Goal: Find specific page/section: Find specific page/section

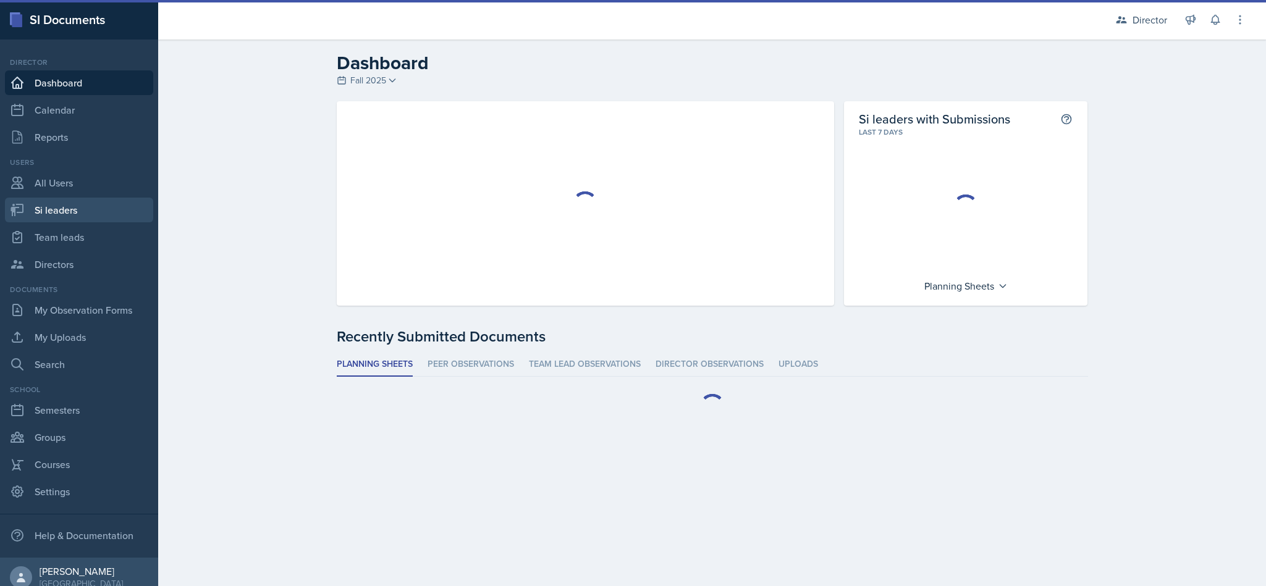
click at [49, 211] on link "Si leaders" at bounding box center [79, 210] width 148 height 25
select select "2bed604d-1099-4043-b1bc-2365e8740244"
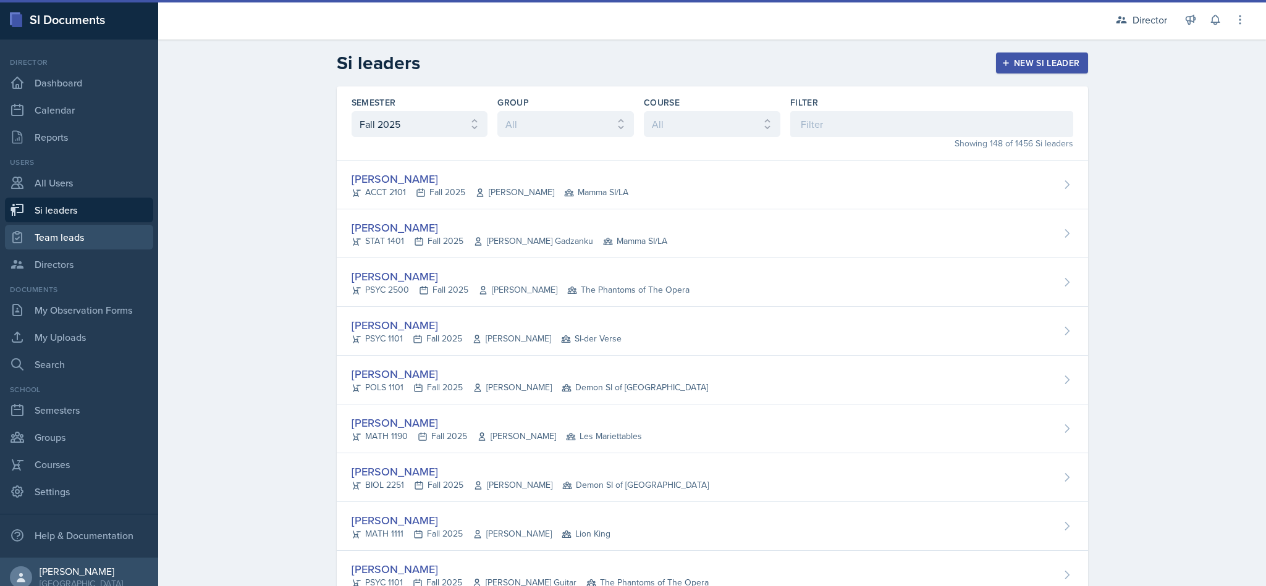
click at [48, 232] on link "Team leads" at bounding box center [79, 237] width 148 height 25
select select "2bed604d-1099-4043-b1bc-2365e8740244"
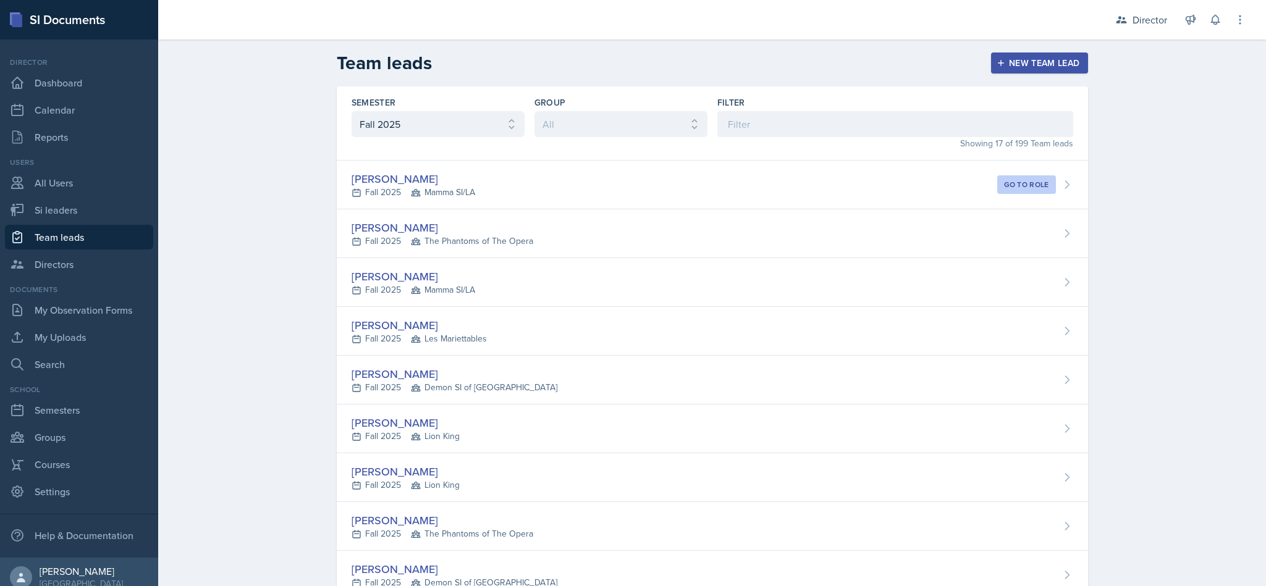
click at [43, 210] on link "Si leaders" at bounding box center [79, 210] width 148 height 25
select select "2bed604d-1099-4043-b1bc-2365e8740244"
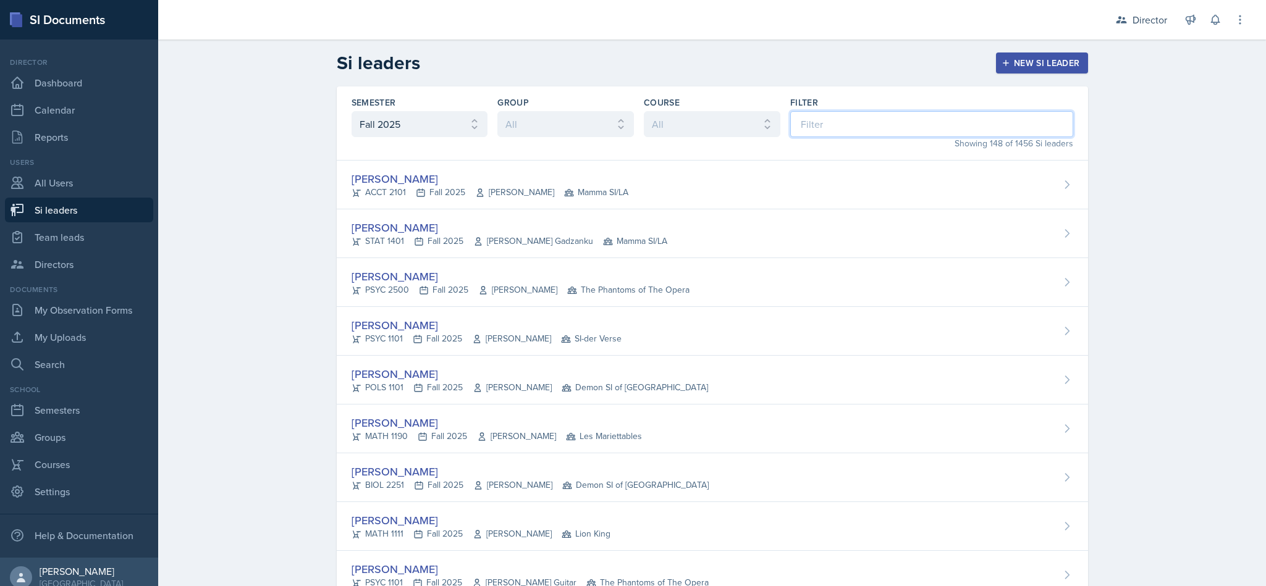
click at [866, 119] on input at bounding box center [931, 124] width 283 height 26
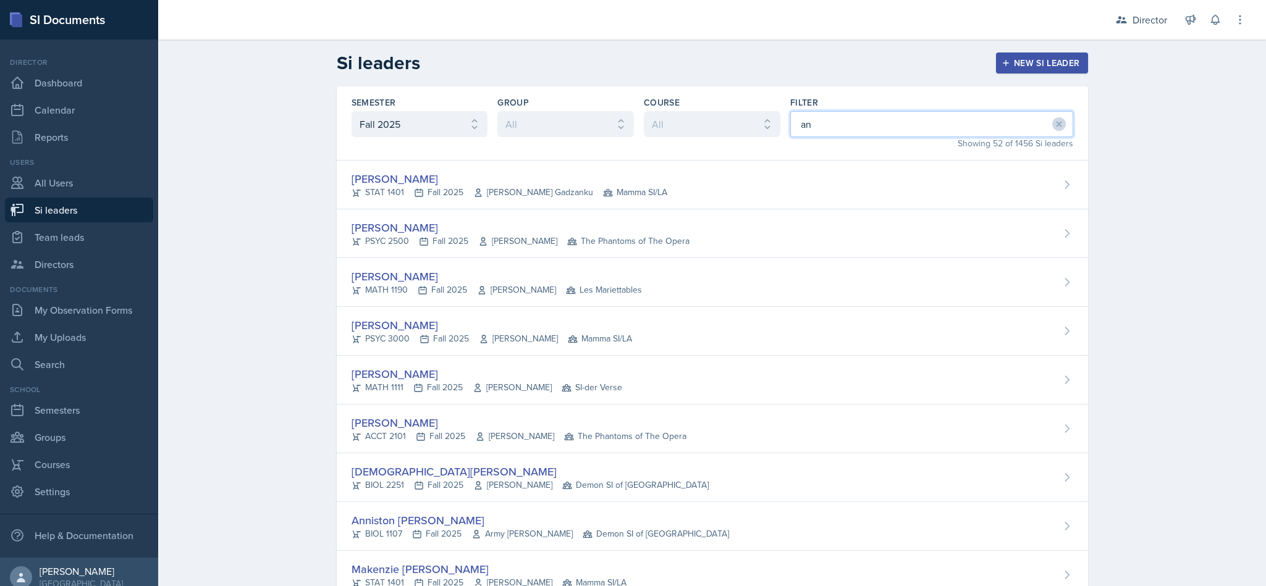
type input "ann"
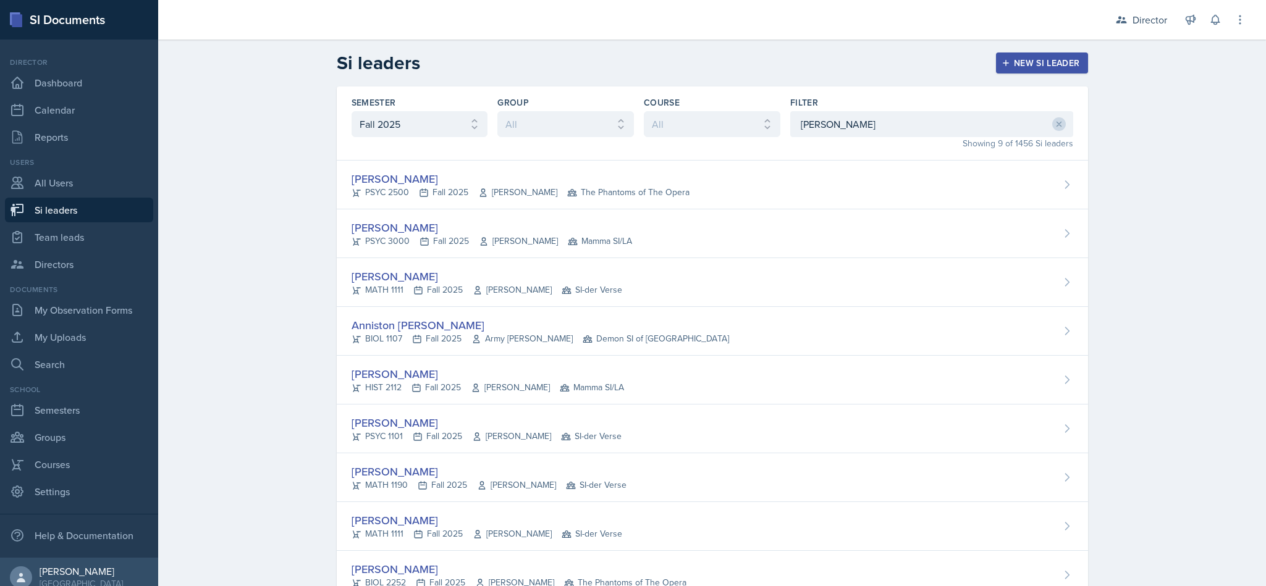
click at [719, 317] on div "Anniston Boyanton BIOL 1107 Fall 2025 Army Lester Demon SI of Fleet Street" at bounding box center [712, 331] width 751 height 49
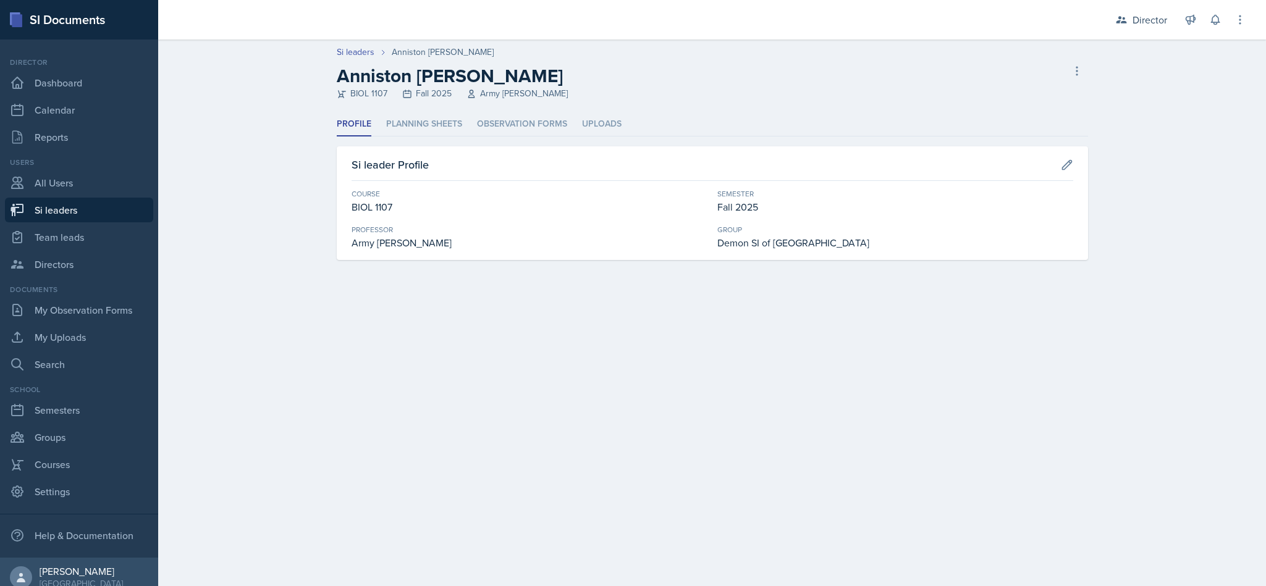
click at [427, 124] on li "Planning Sheets" at bounding box center [424, 124] width 76 height 24
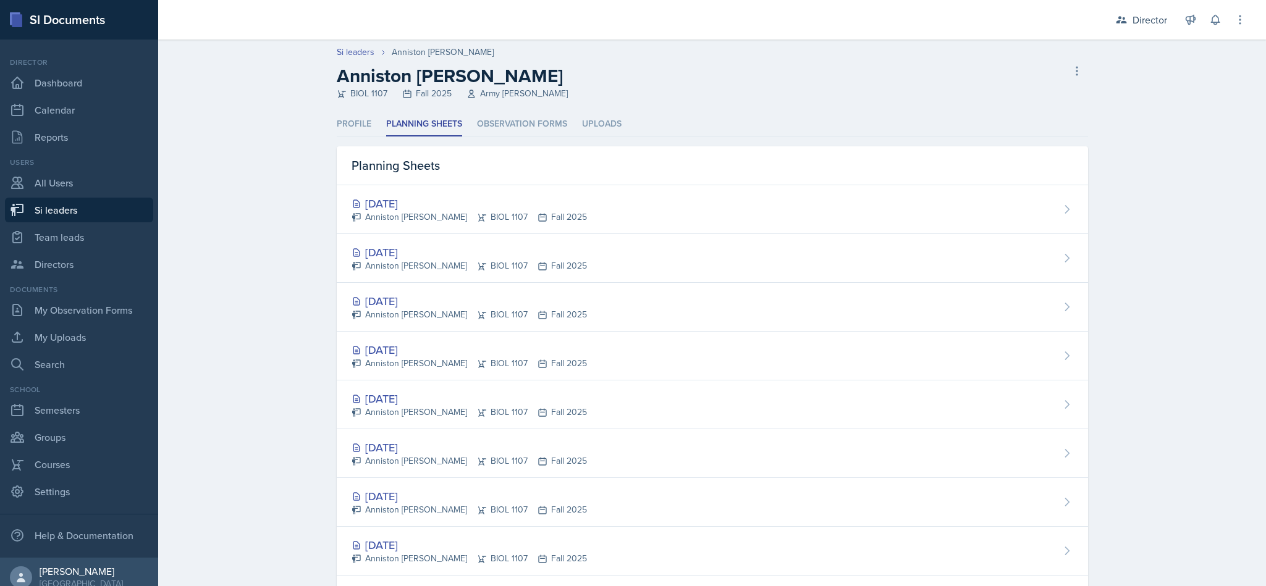
scroll to position [6, 0]
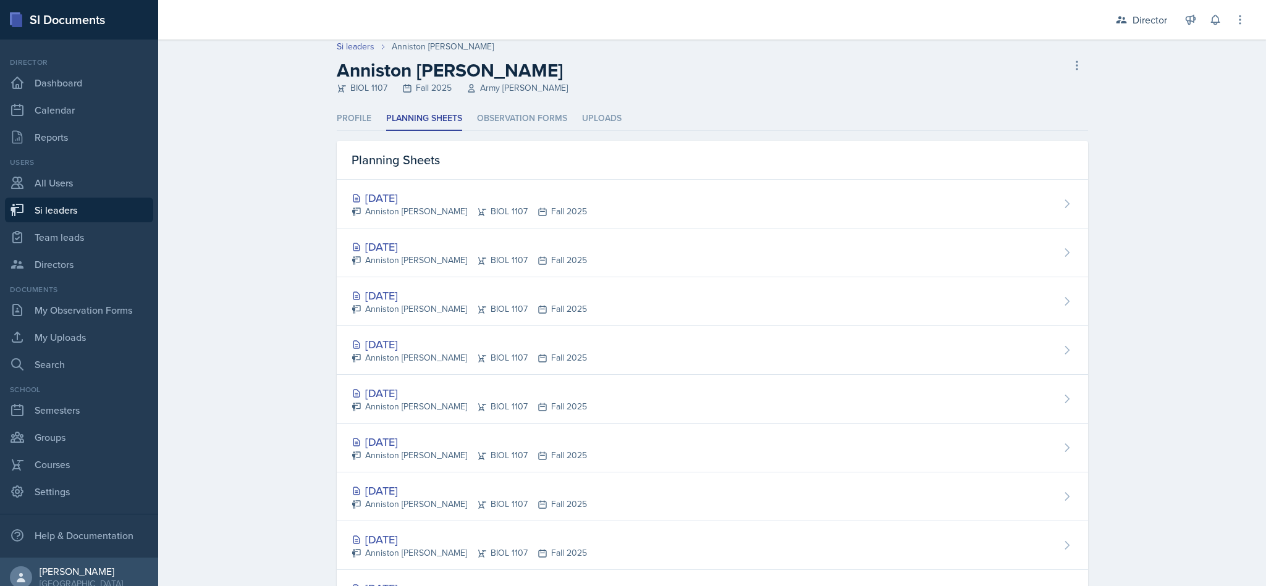
click at [544, 108] on li "Observation Forms" at bounding box center [522, 119] width 90 height 24
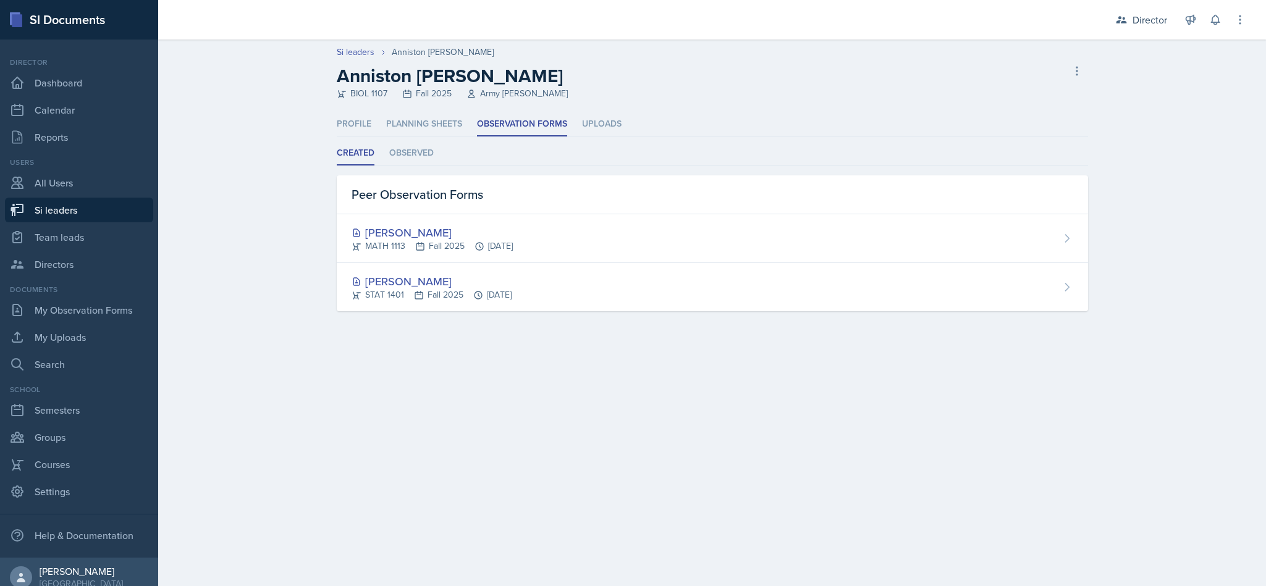
click at [421, 156] on li "Observed" at bounding box center [411, 153] width 44 height 24
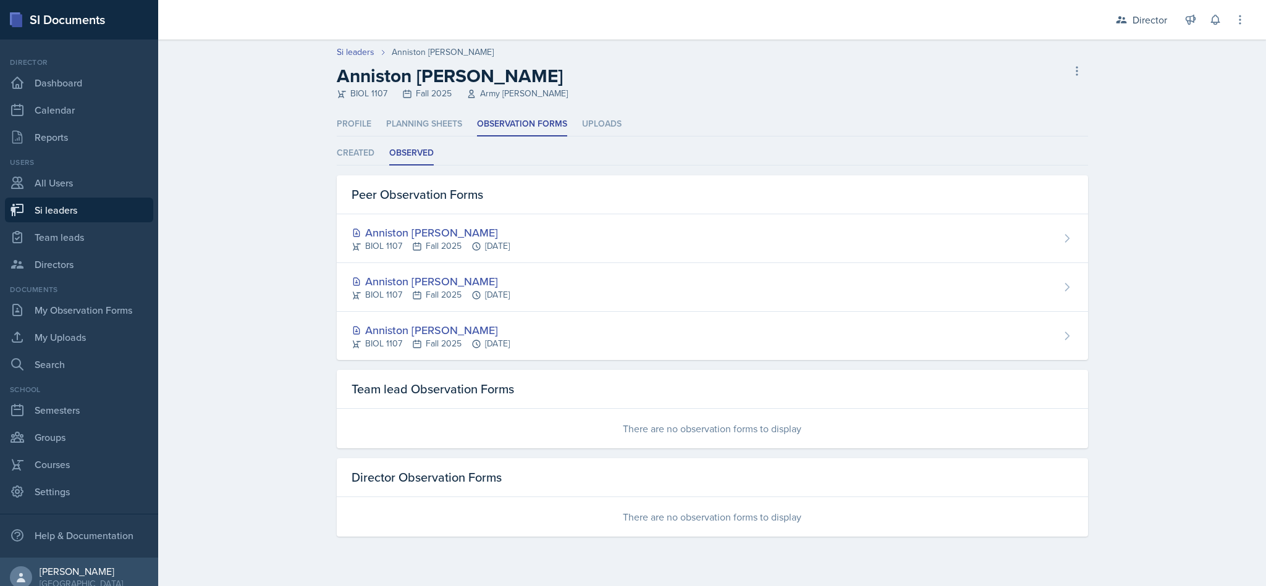
click at [432, 129] on li "Planning Sheets" at bounding box center [424, 124] width 76 height 24
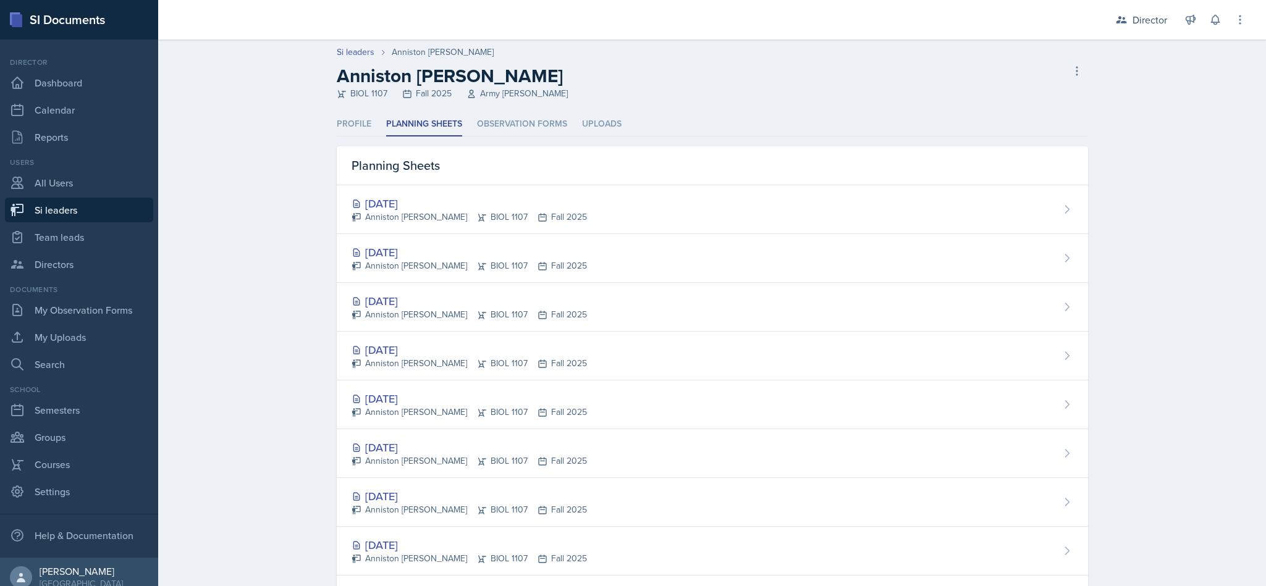
click at [512, 132] on li "Observation Forms" at bounding box center [522, 124] width 90 height 24
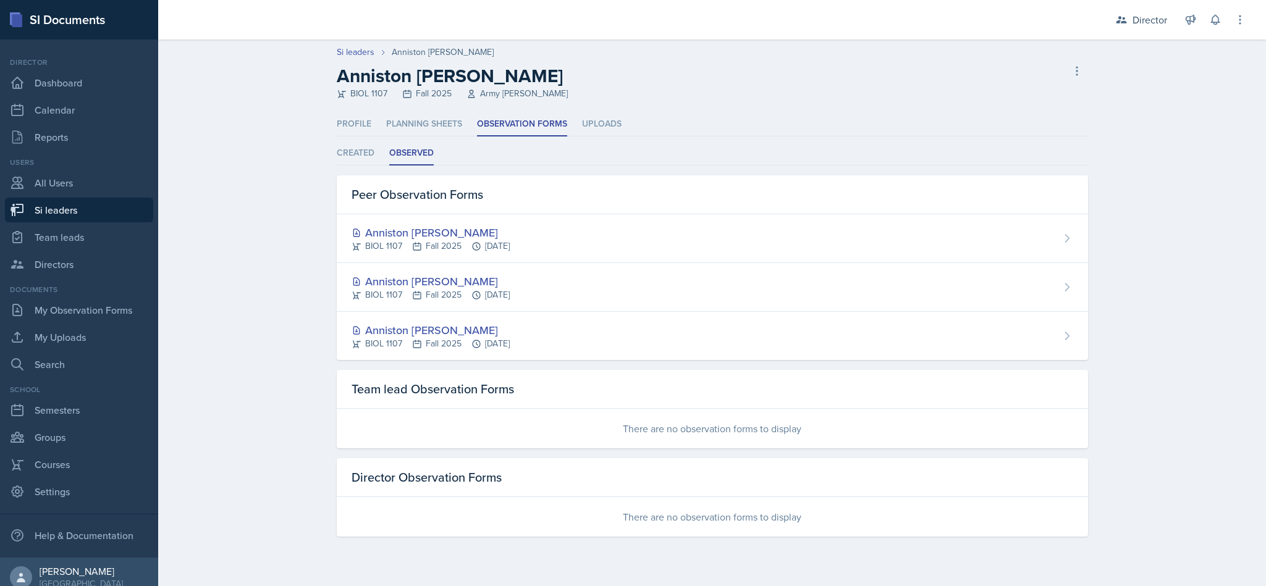
click at [609, 120] on li "Uploads" at bounding box center [602, 124] width 40 height 24
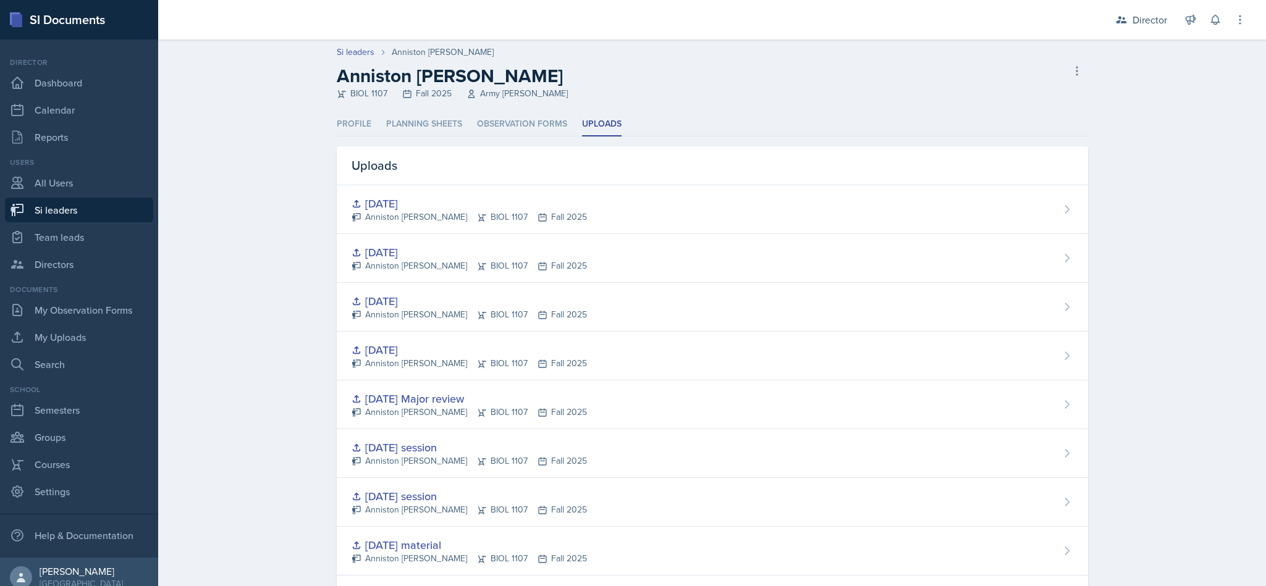
click at [514, 125] on li "Observation Forms" at bounding box center [522, 124] width 90 height 24
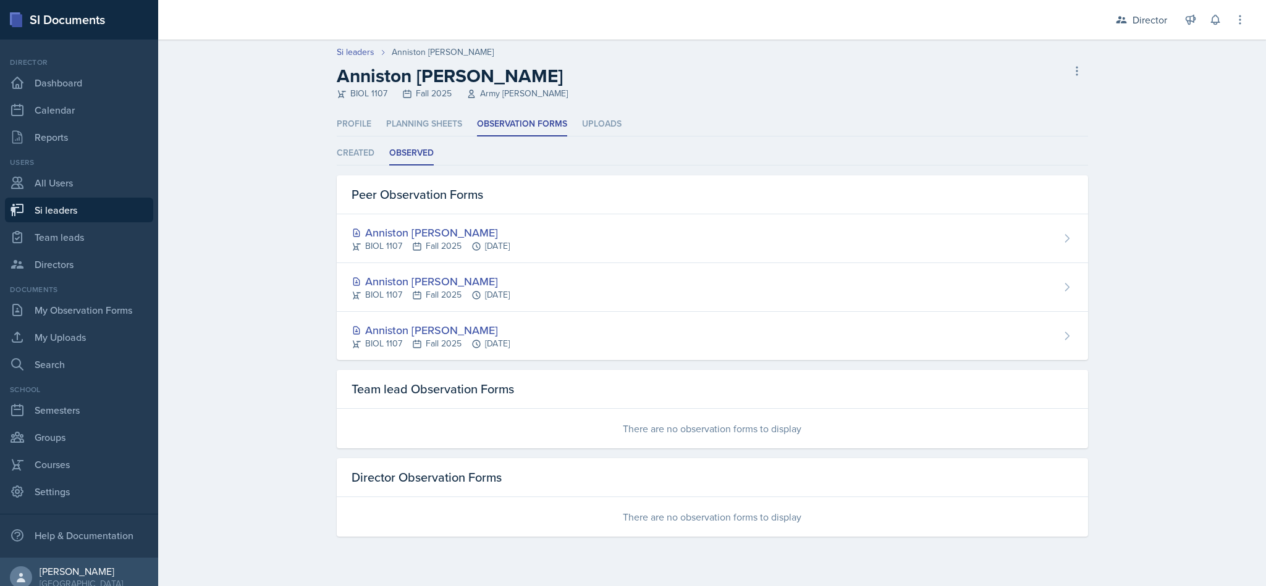
click at [436, 114] on li "Planning Sheets" at bounding box center [424, 124] width 76 height 24
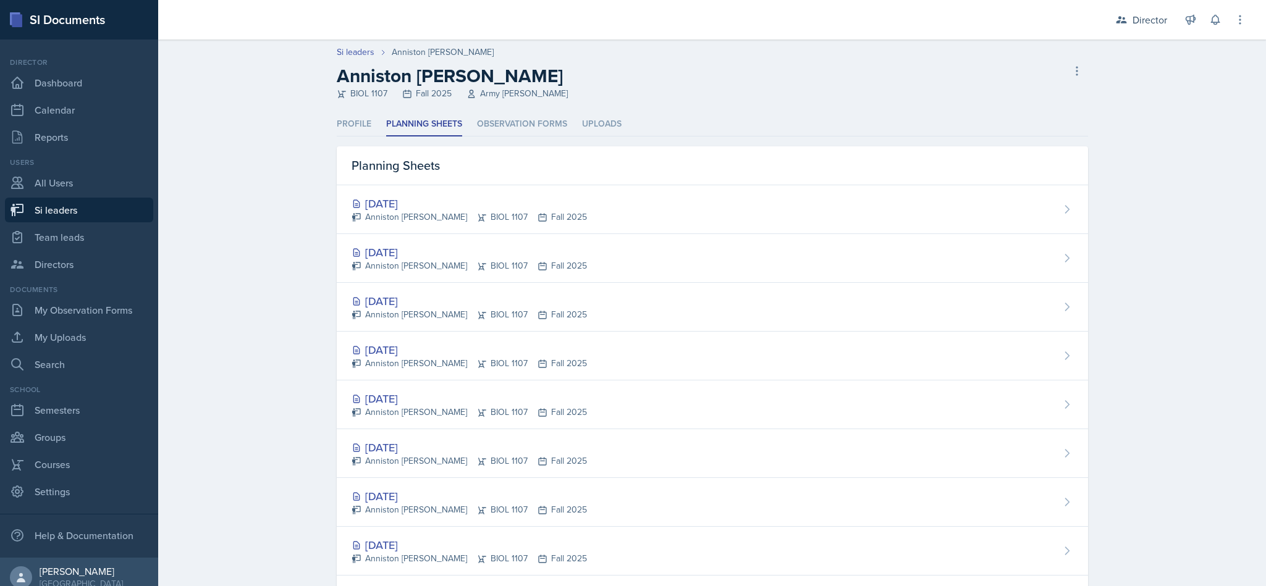
click at [546, 256] on div "[DATE]" at bounding box center [469, 252] width 235 height 17
click at [84, 117] on link "Calendar" at bounding box center [79, 110] width 148 height 25
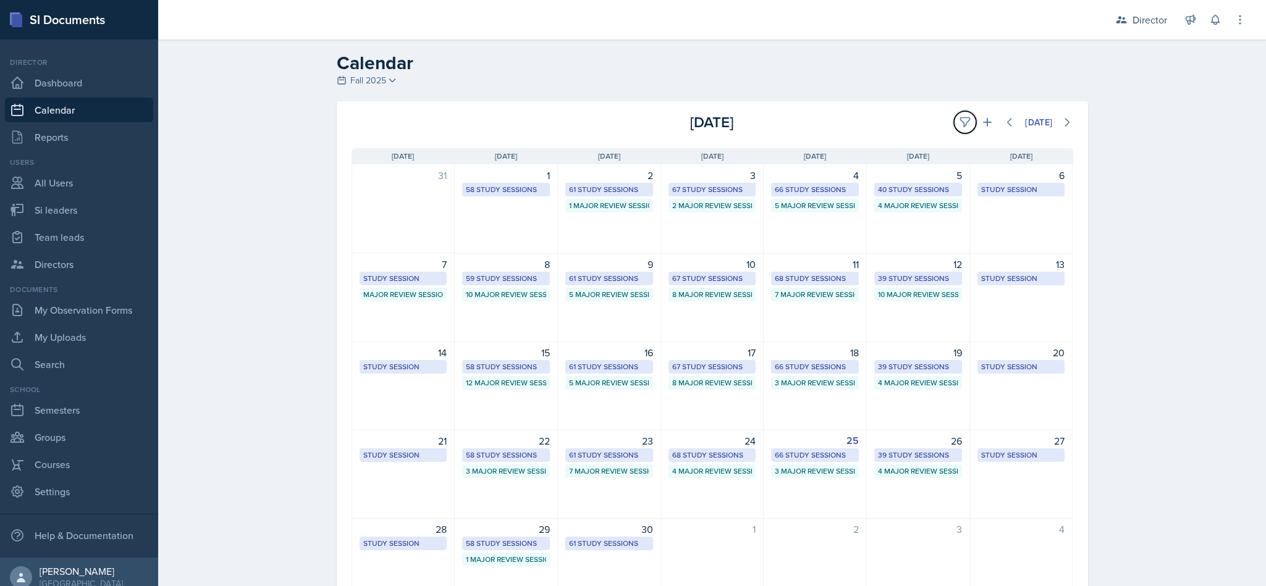
click at [959, 122] on icon at bounding box center [965, 122] width 12 height 12
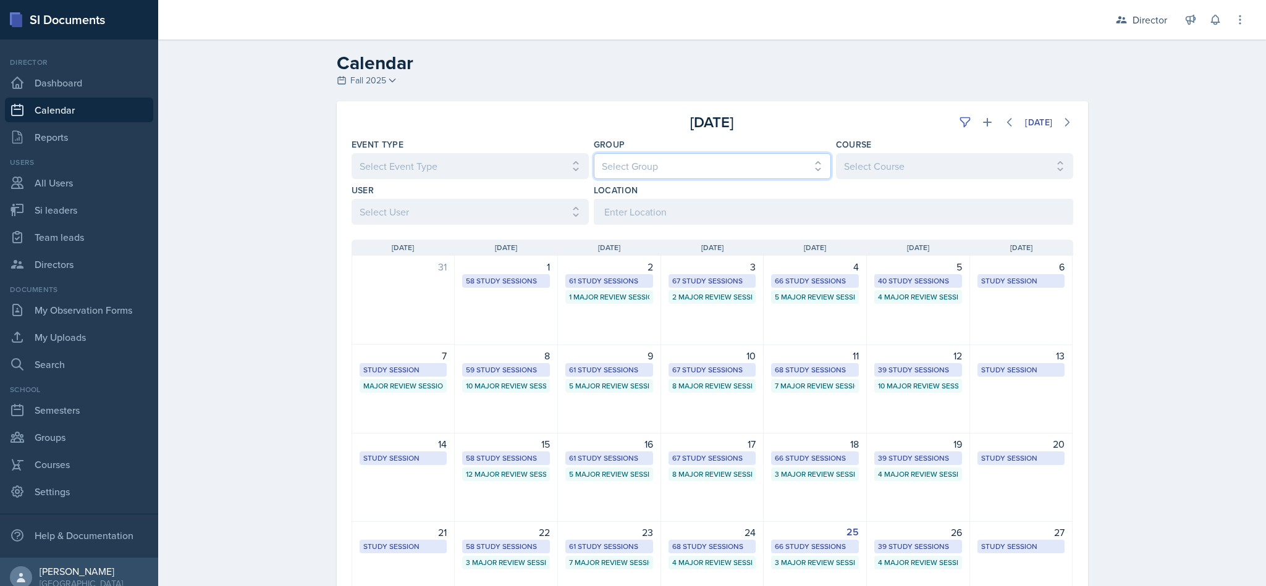
click at [775, 167] on select "Select Group All Demon SI of [GEOGRAPHIC_DATA] Les Mariettables Lion King Mamma…" at bounding box center [712, 166] width 237 height 26
click at [781, 177] on select "Select Group All Demon SI of [GEOGRAPHIC_DATA] Les Mariettables Lion King Mamma…" at bounding box center [712, 166] width 237 height 26
click at [790, 175] on select "Select Group All Demon SI of [GEOGRAPHIC_DATA] Les Mariettables Lion King Mamma…" at bounding box center [712, 166] width 237 height 26
select select "9642c9bf-76f9-4442-a3b4-36d015a1a667"
click at [594, 153] on select "Select Group All Demon SI of [GEOGRAPHIC_DATA] Les Mariettables Lion King Mamma…" at bounding box center [712, 166] width 237 height 26
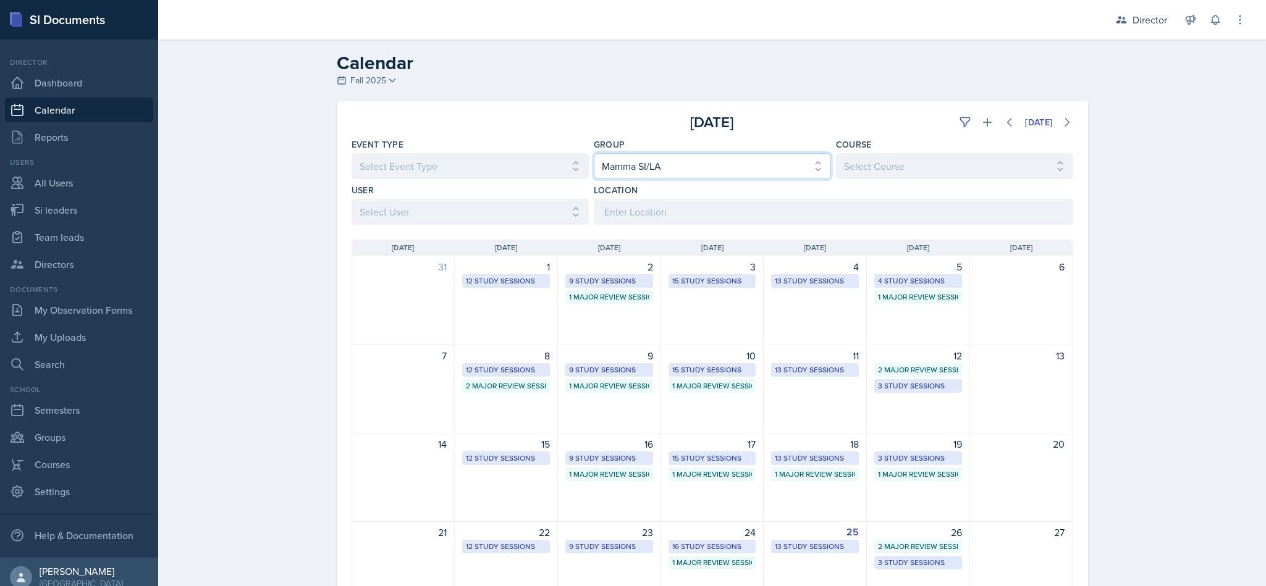
click at [721, 171] on select "Select Group All Demon SI of [GEOGRAPHIC_DATA] Les Mariettables Lion King Mamma…" at bounding box center [712, 166] width 237 height 26
select select
click at [594, 153] on select "Select Group All Demon SI of [GEOGRAPHIC_DATA] Les Mariettables Lion King Mamma…" at bounding box center [712, 166] width 237 height 26
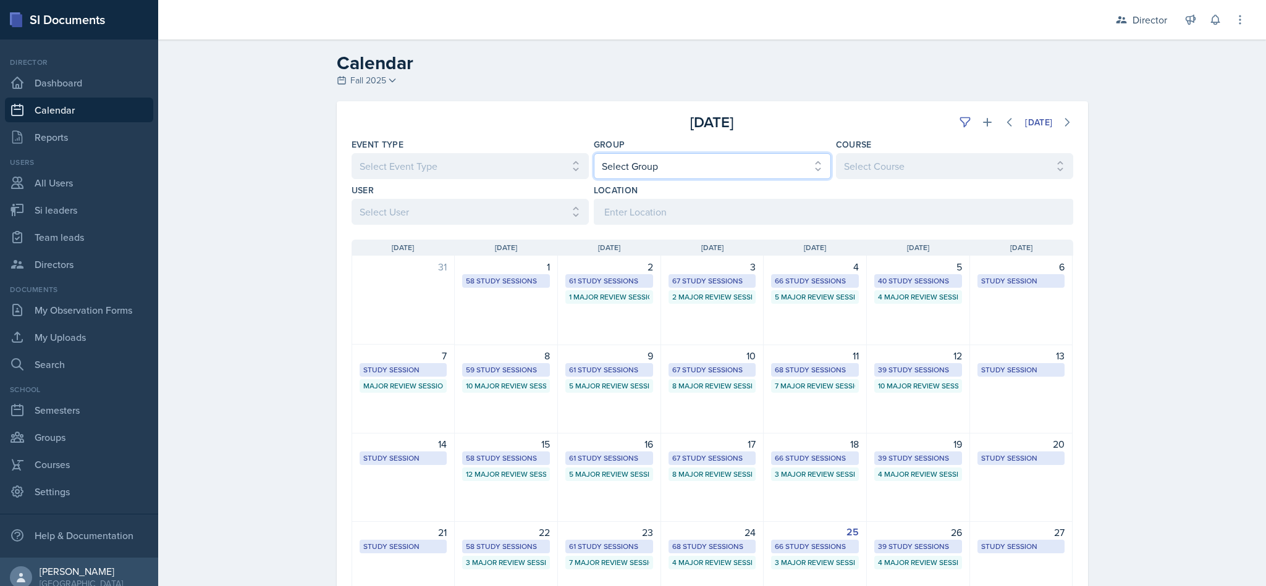
click at [756, 163] on select "Select Group All Demon SI of [GEOGRAPHIC_DATA] Les Mariettables Lion King Mamma…" at bounding box center [712, 166] width 237 height 26
click at [549, 212] on select "Select User All [PERSON_NAME] [PERSON_NAME] [PERSON_NAME] [PERSON_NAME] [PERSON…" at bounding box center [470, 212] width 237 height 26
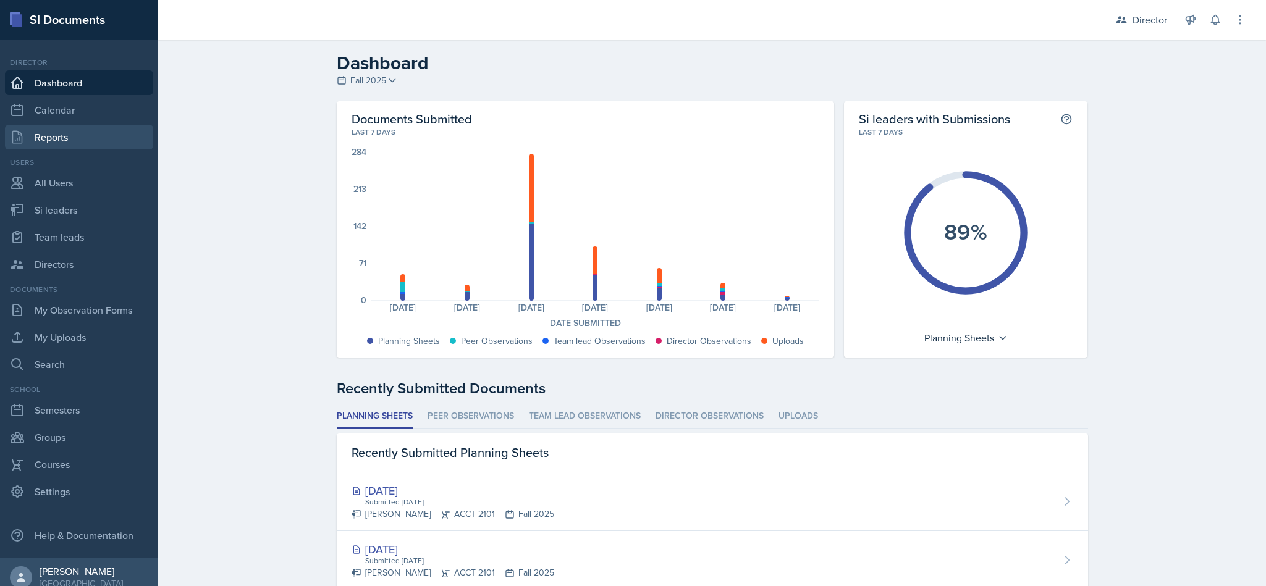
click at [47, 141] on link "Reports" at bounding box center [79, 137] width 148 height 25
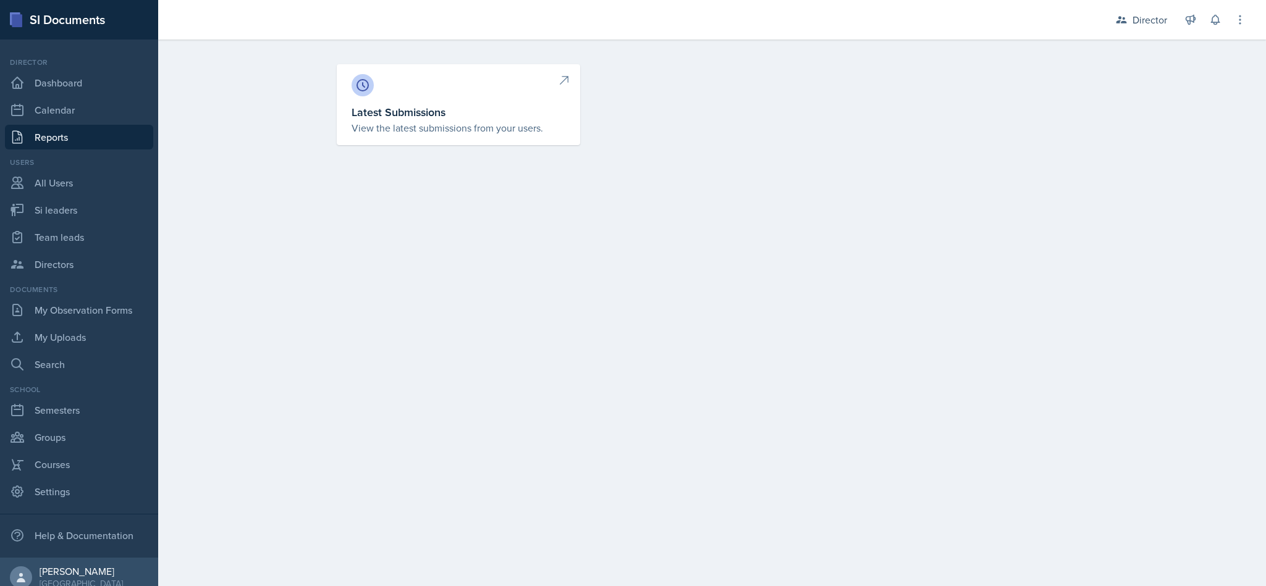
click at [51, 126] on link "Reports" at bounding box center [79, 137] width 148 height 25
click at [83, 106] on link "Calendar" at bounding box center [79, 110] width 148 height 25
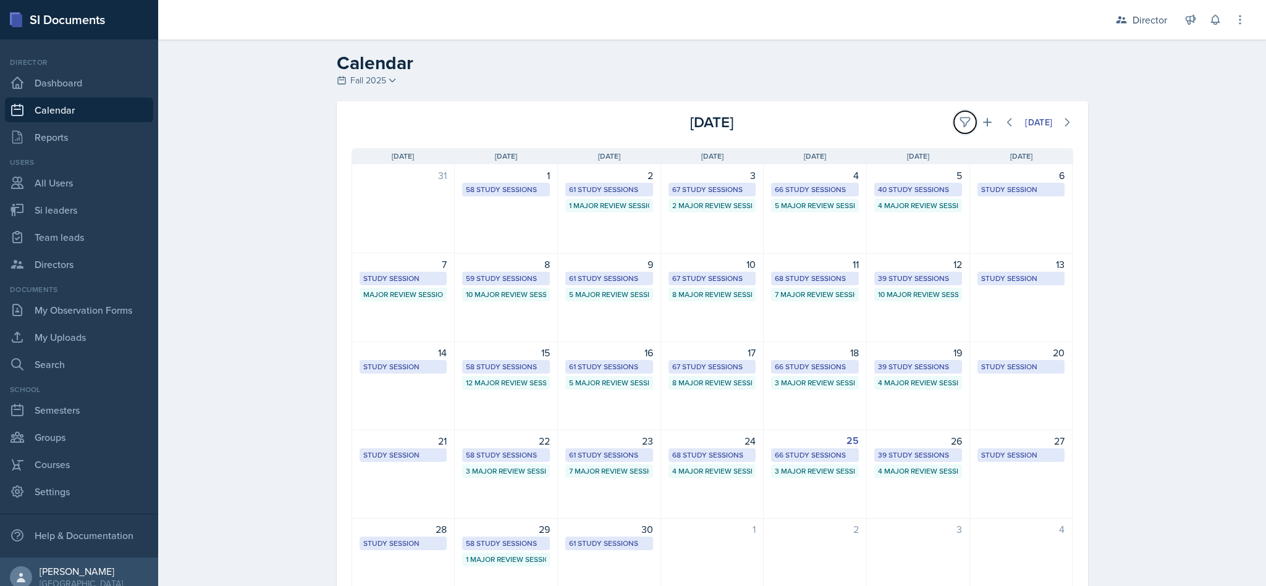
click at [954, 119] on button at bounding box center [965, 122] width 22 height 22
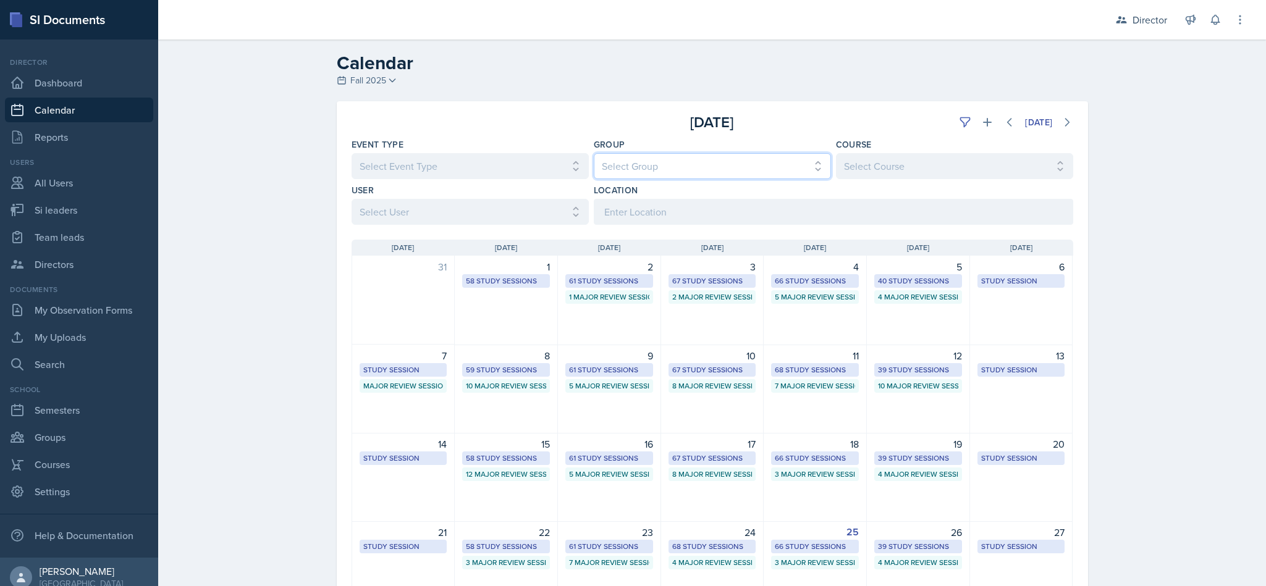
click at [762, 179] on select "Select Group All Demon SI of [GEOGRAPHIC_DATA] Les Mariettables Lion King Mamma…" at bounding box center [712, 166] width 237 height 26
click at [790, 158] on select "Select Group All Demon SI of [GEOGRAPHIC_DATA] Les Mariettables Lion King Mamma…" at bounding box center [712, 166] width 237 height 26
click at [543, 210] on select "Select User All [PERSON_NAME] [PERSON_NAME] [PERSON_NAME] [PERSON_NAME] [PERSON…" at bounding box center [470, 212] width 237 height 26
select select "80bd8031-3750-4b2d-afba-63e6686b1e47"
click at [352, 199] on select "Select User All [PERSON_NAME] [PERSON_NAME] [PERSON_NAME] [PERSON_NAME] [PERSON…" at bounding box center [470, 212] width 237 height 26
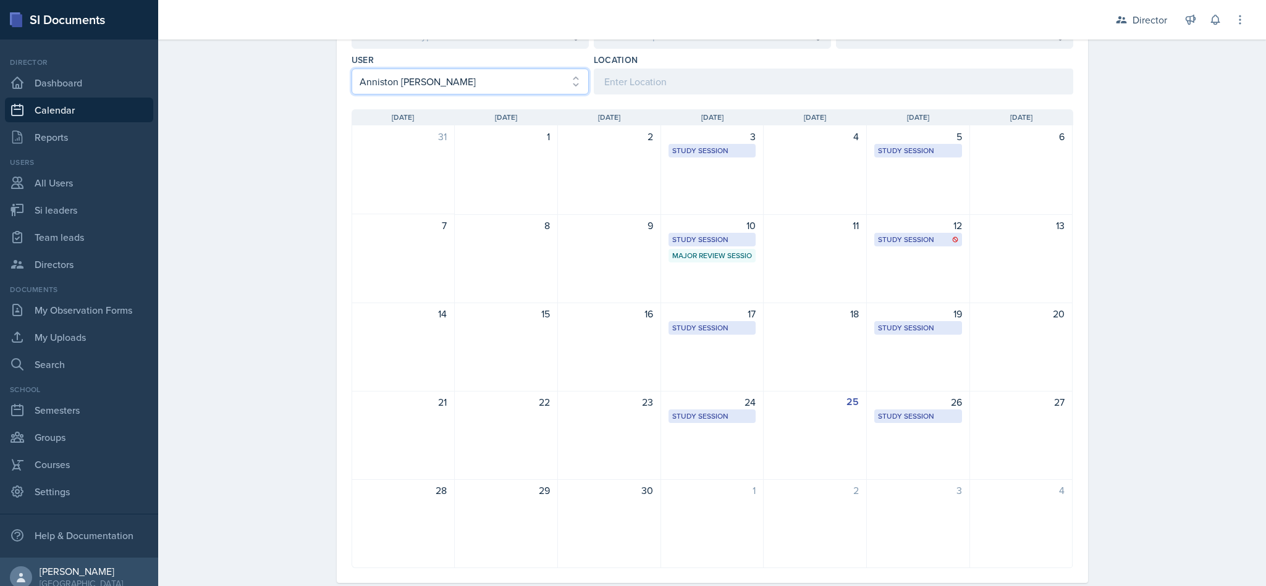
scroll to position [158, 0]
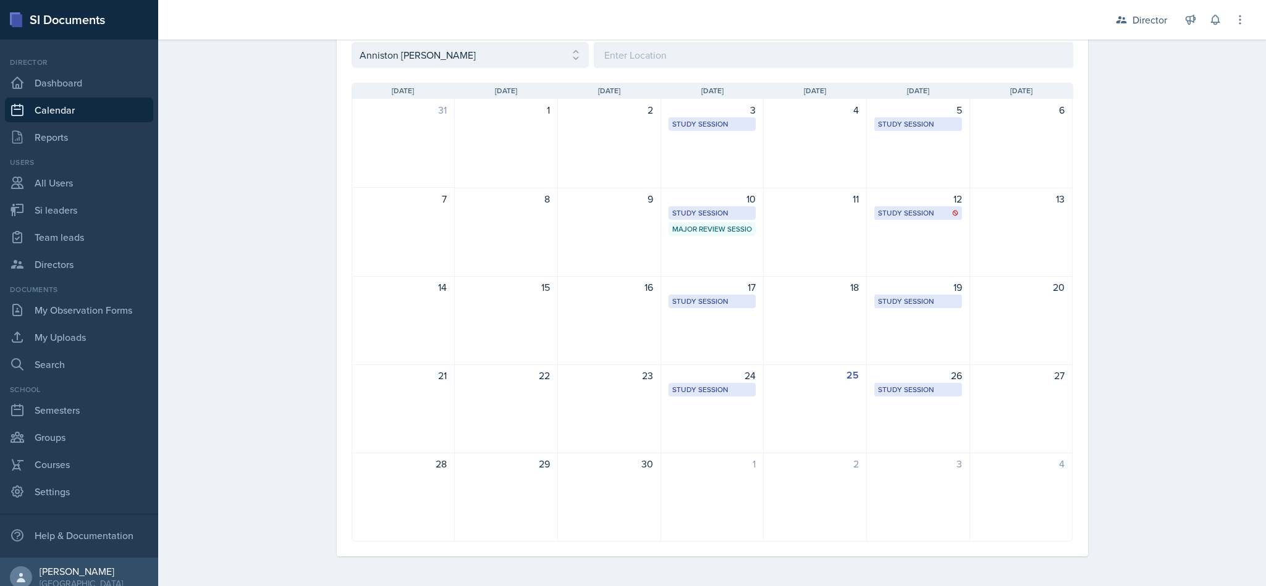
click at [696, 410] on div "24 Study Session [PERSON_NAME][GEOGRAPHIC_DATA] 222 2:00 PM - 3:00 PM" at bounding box center [712, 409] width 103 height 89
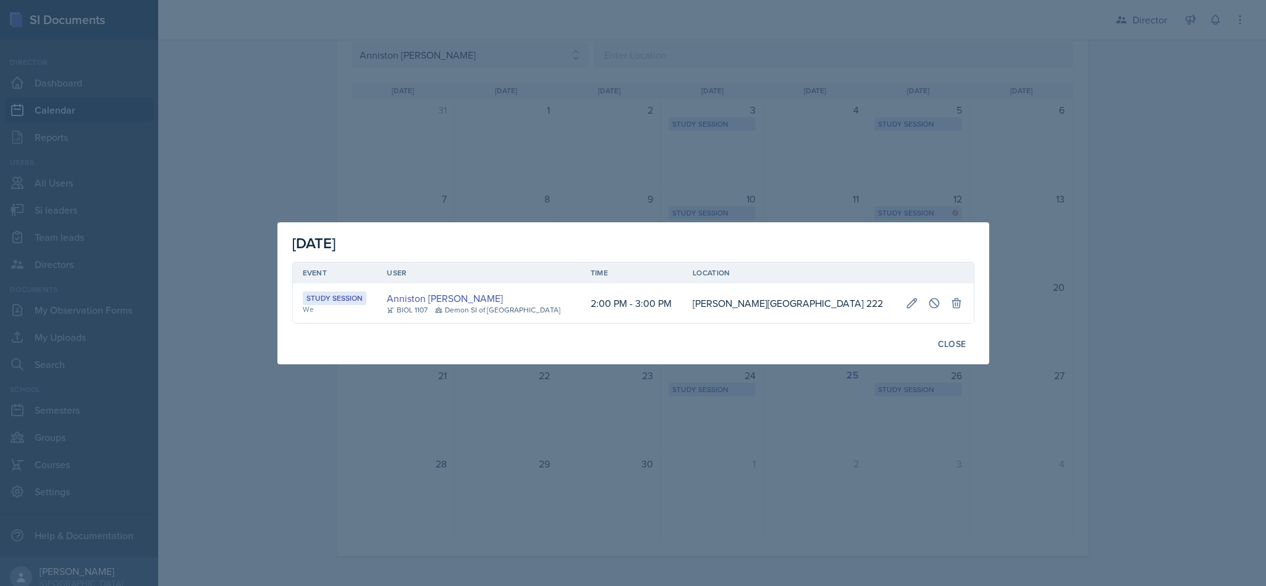
click at [698, 423] on div at bounding box center [633, 293] width 1266 height 586
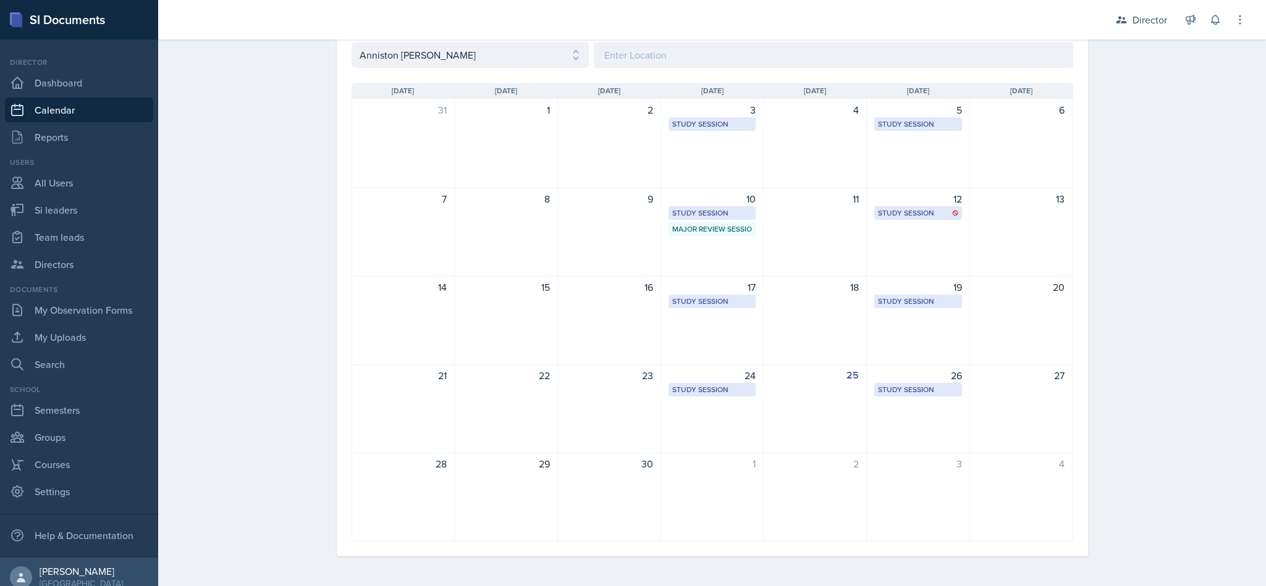
click at [718, 395] on div "Study Session" at bounding box center [712, 389] width 80 height 11
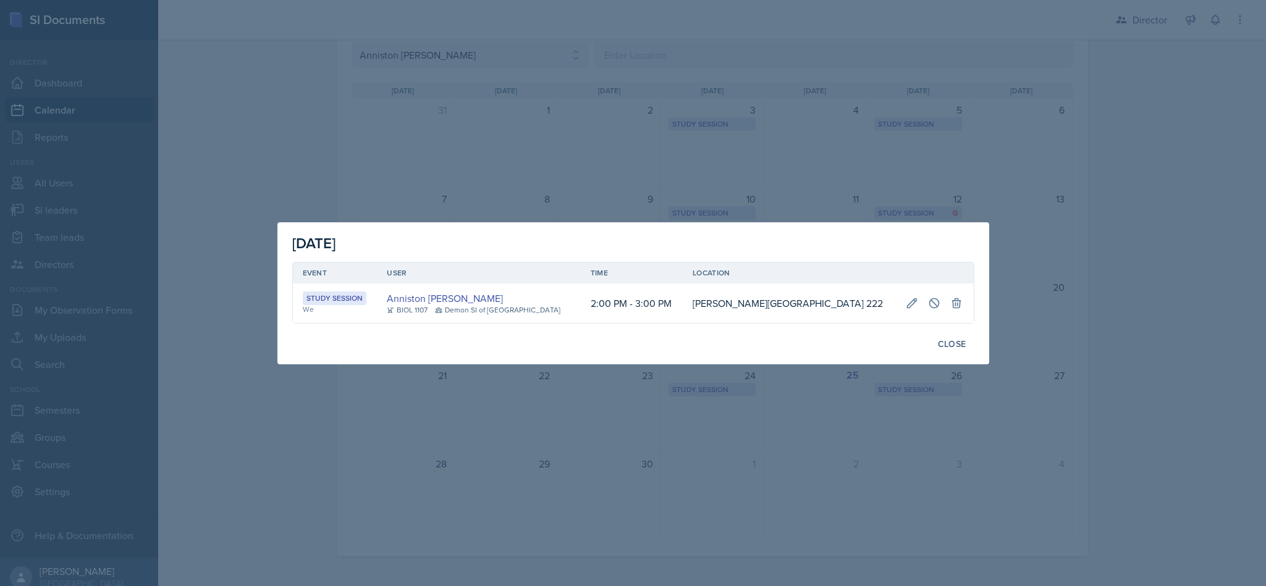
click at [972, 423] on div at bounding box center [633, 293] width 1266 height 586
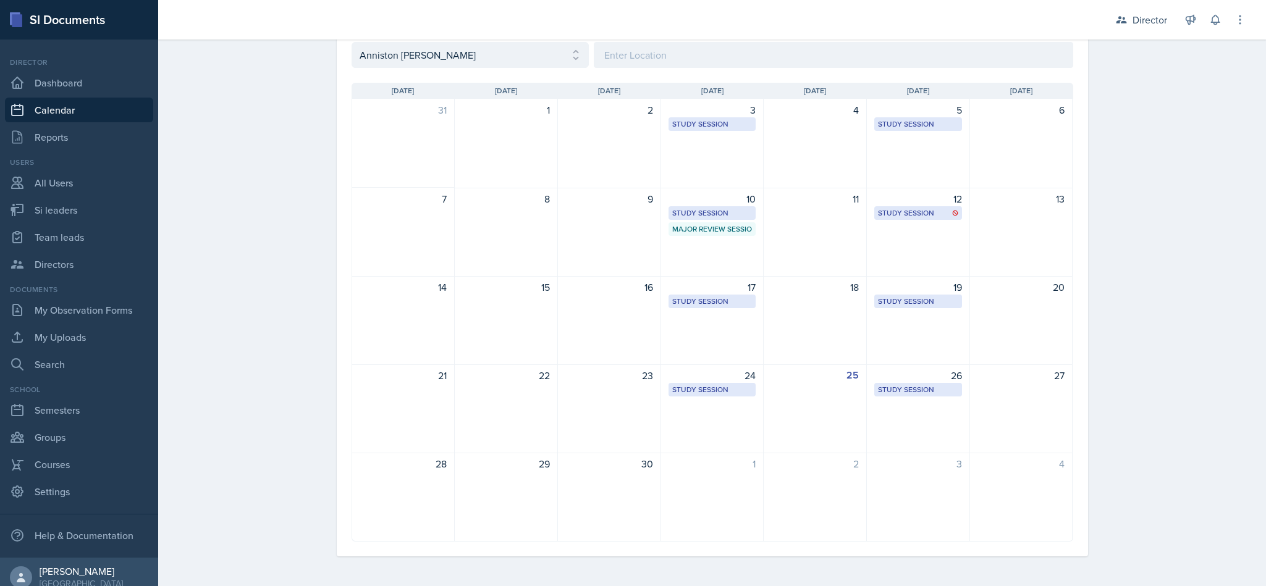
click at [926, 406] on div "26 Study Session [PERSON_NAME][GEOGRAPHIC_DATA] 132 2:00 PM - 3:00 PM" at bounding box center [918, 409] width 103 height 89
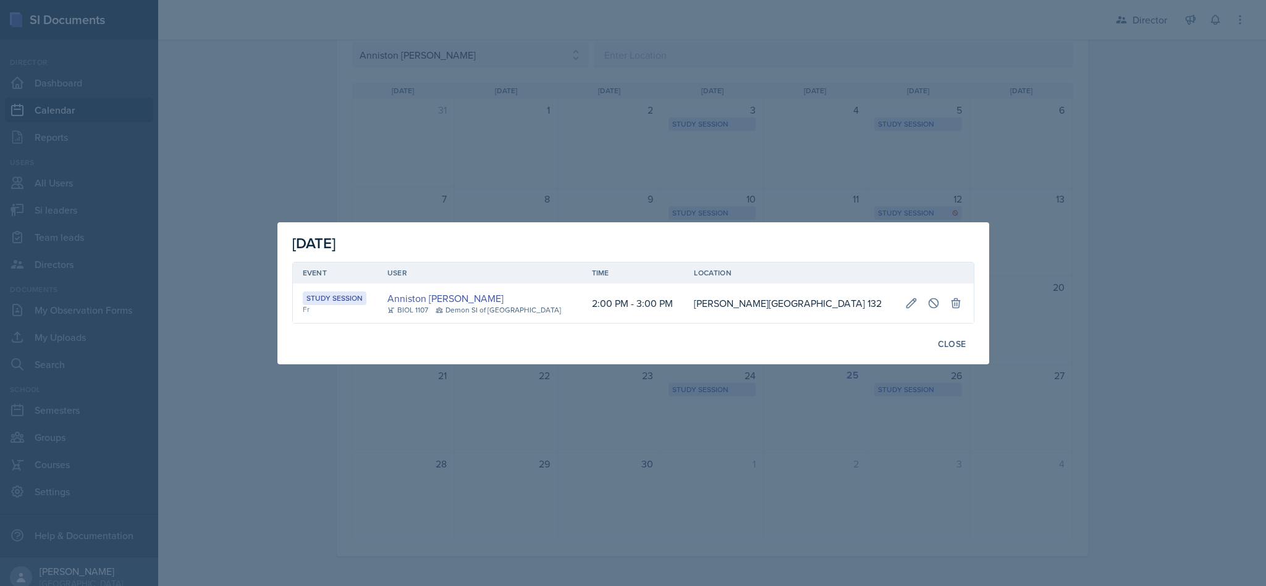
click at [1110, 460] on div at bounding box center [633, 293] width 1266 height 586
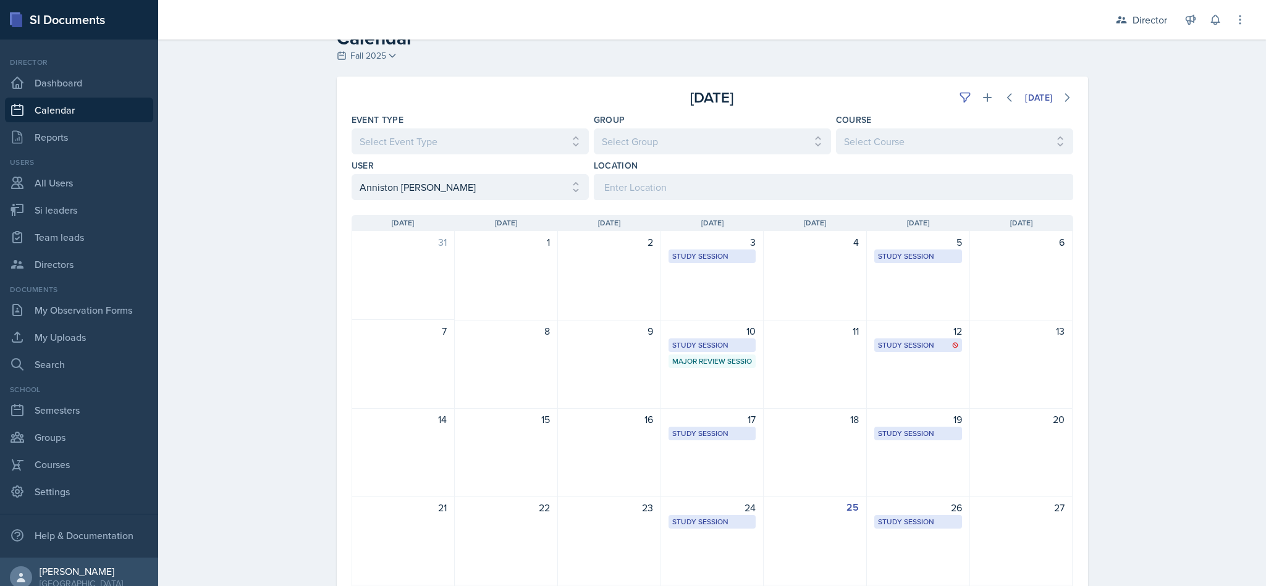
scroll to position [0, 0]
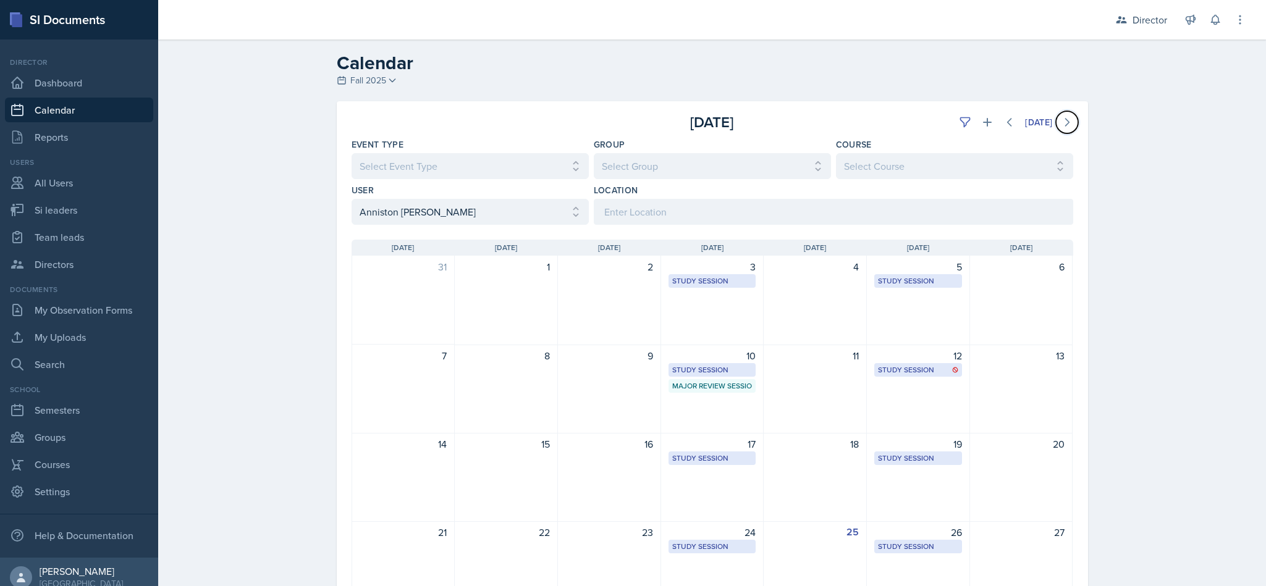
click at [1065, 121] on icon at bounding box center [1067, 122] width 4 height 7
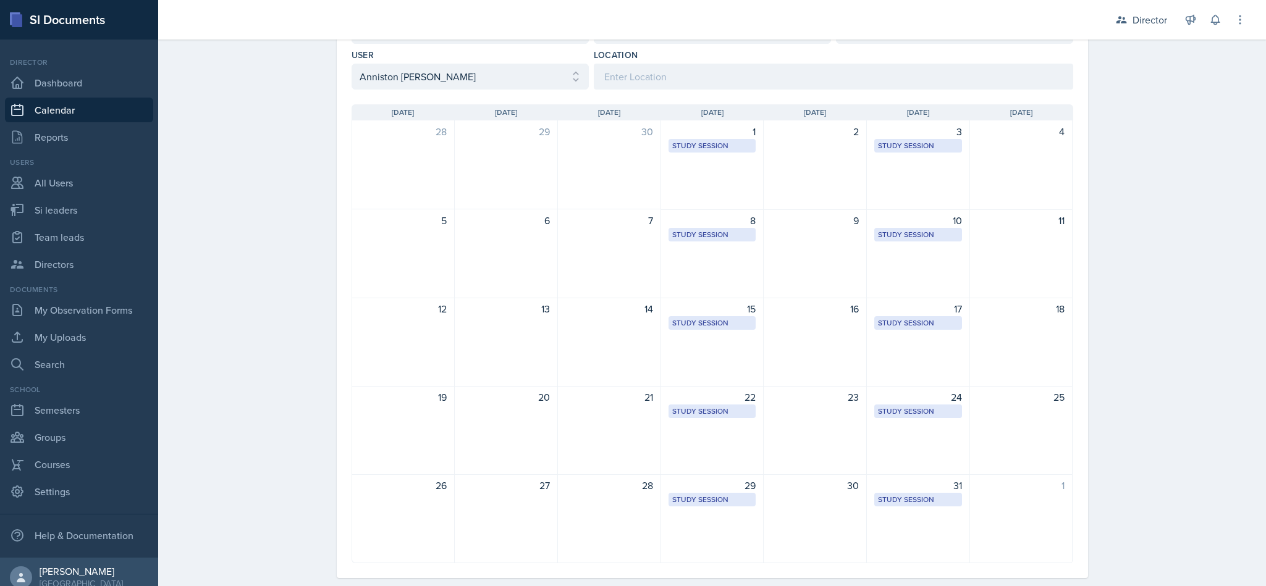
scroll to position [158, 0]
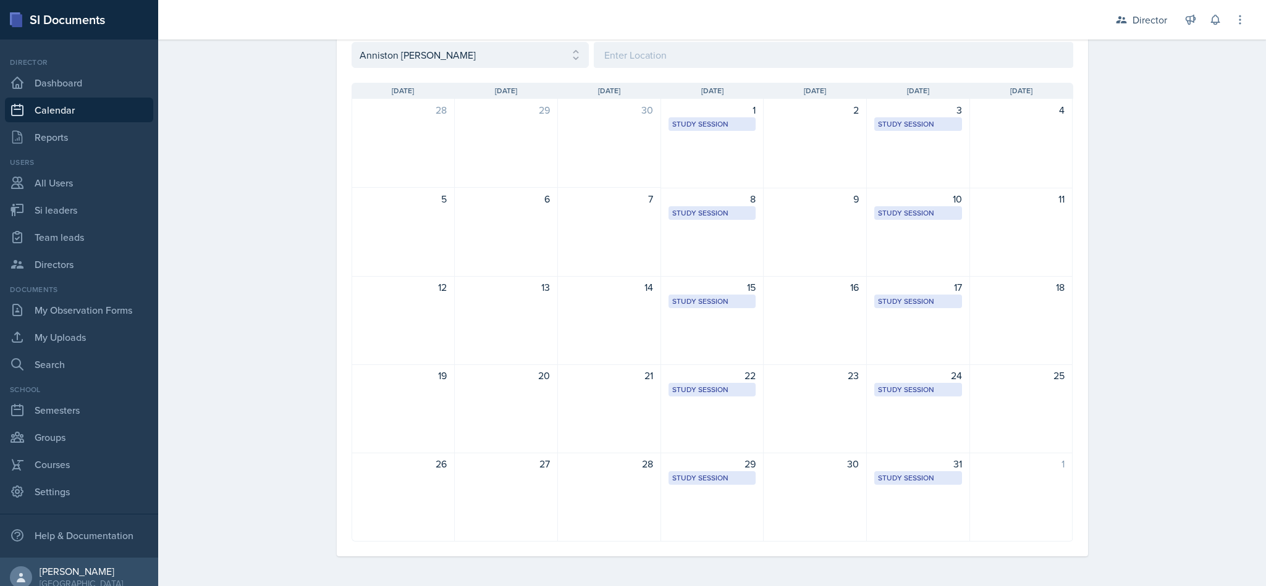
click at [708, 154] on div "1 Study Session [PERSON_NAME][GEOGRAPHIC_DATA] 222 2:00 PM - 3:00 PM" at bounding box center [712, 144] width 103 height 90
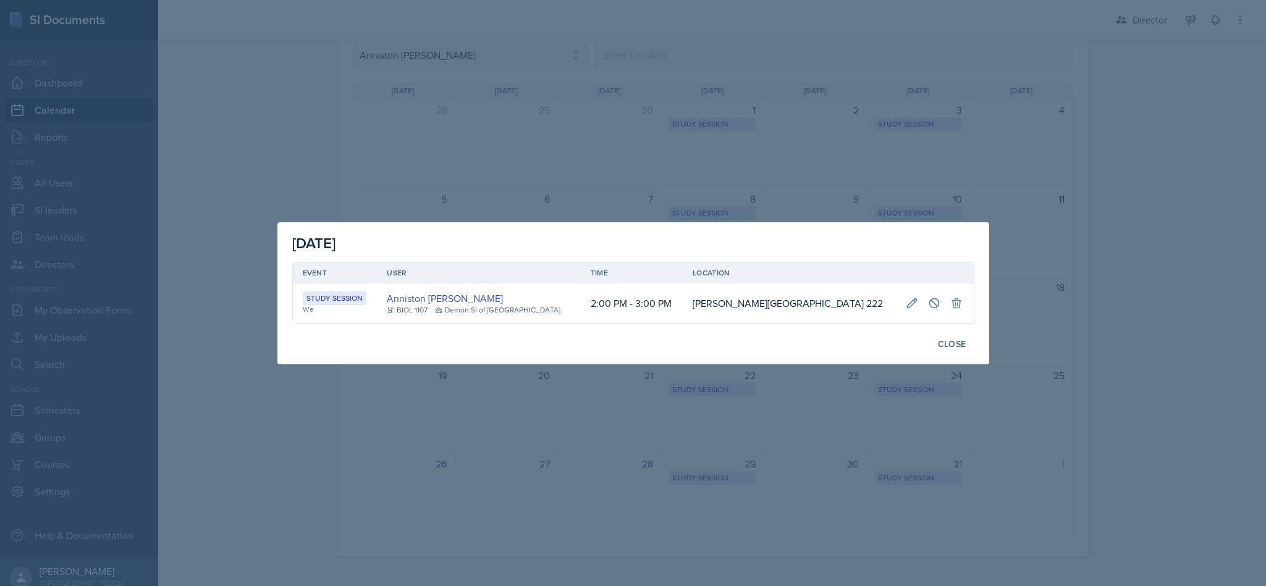
click at [929, 176] on div at bounding box center [633, 293] width 1266 height 586
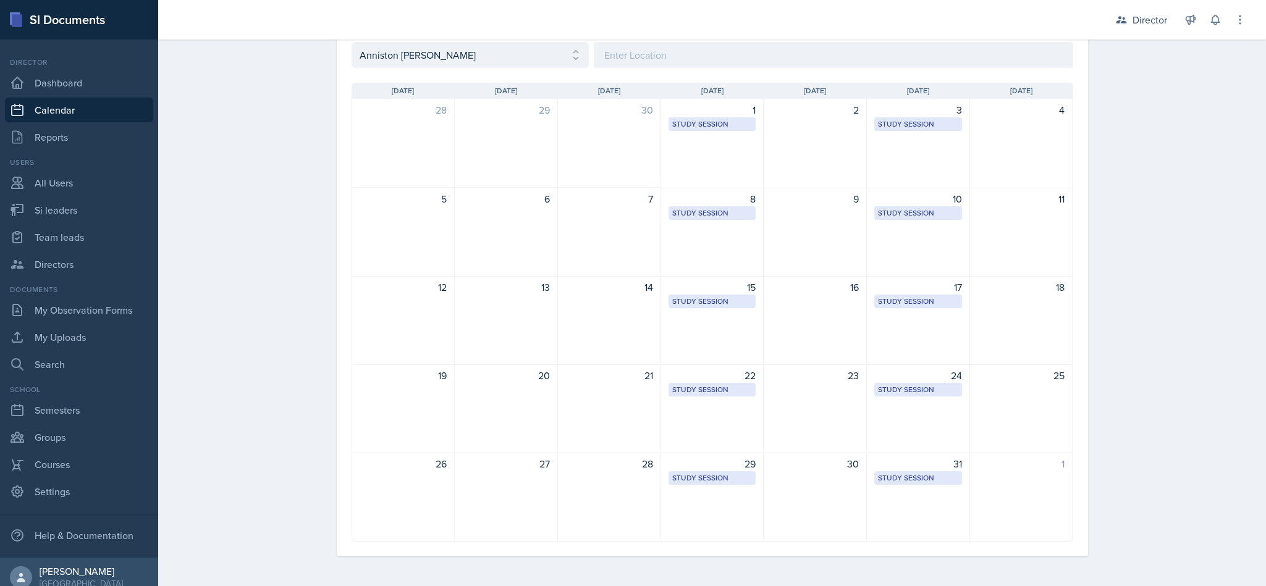
click at [920, 128] on div "Study Session" at bounding box center [918, 124] width 80 height 11
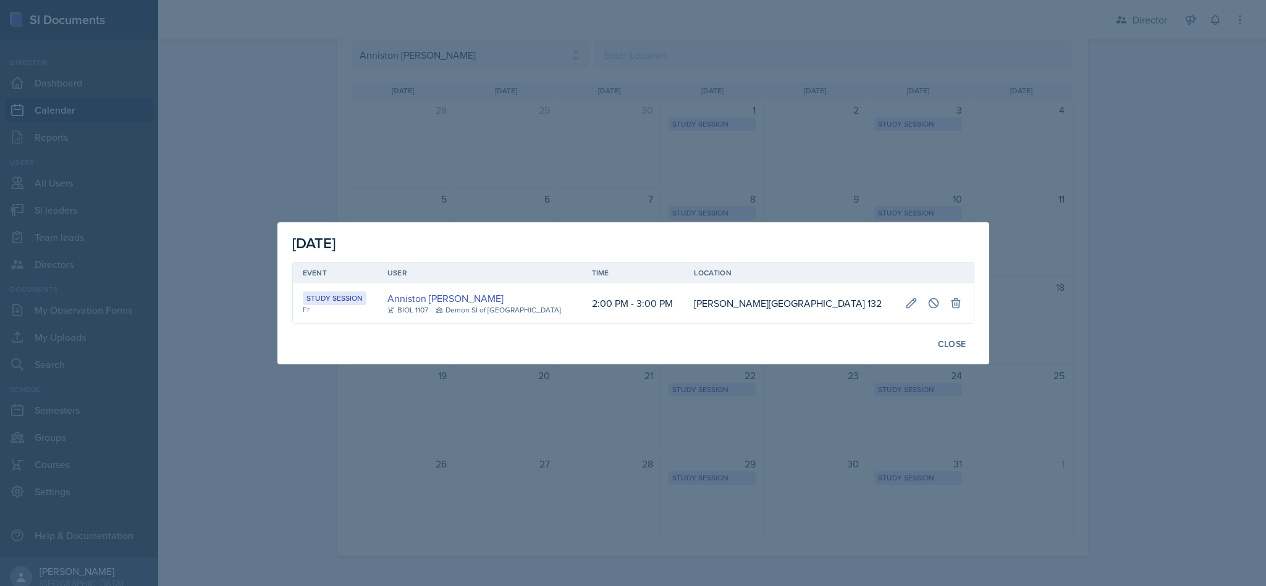
click at [1110, 172] on div at bounding box center [633, 293] width 1266 height 586
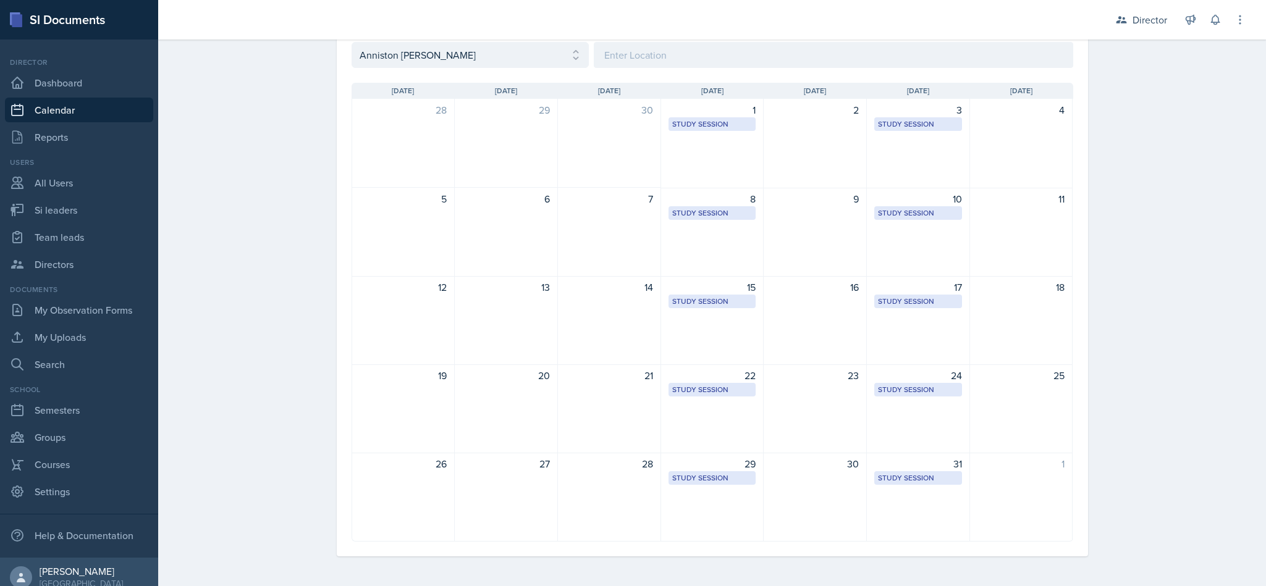
click at [710, 247] on div "8 Study Session [PERSON_NAME][GEOGRAPHIC_DATA] 222 2:00 PM - 3:00 PM" at bounding box center [712, 232] width 103 height 89
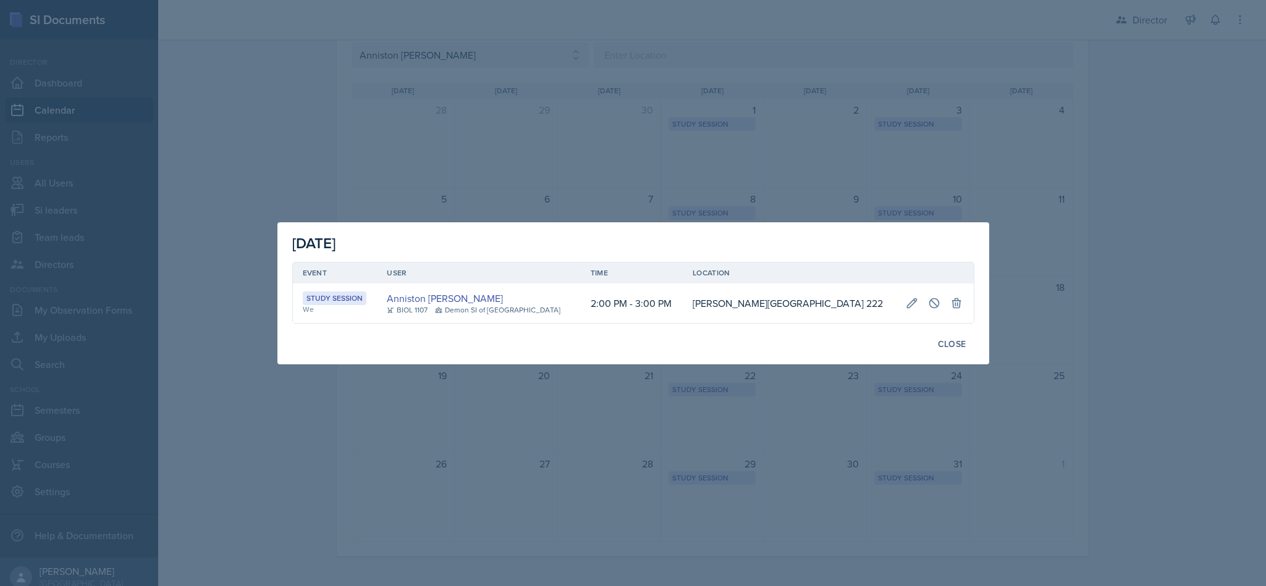
click at [950, 354] on button "Close" at bounding box center [952, 344] width 44 height 21
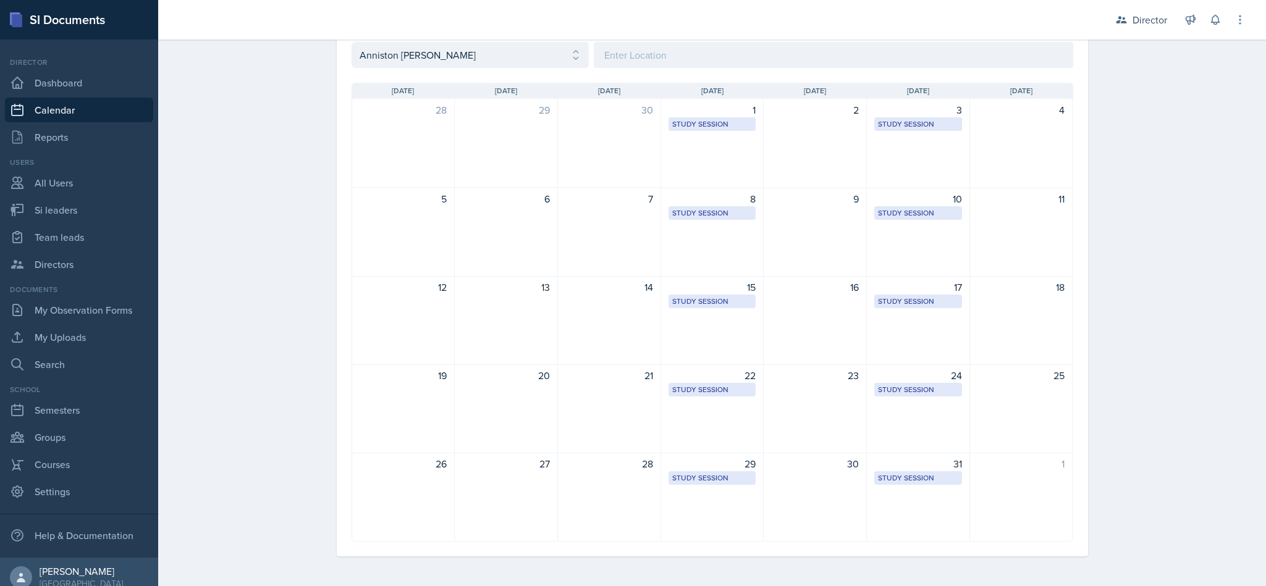
click at [931, 256] on div "10 Study Session [PERSON_NAME][GEOGRAPHIC_DATA] 132 2:00 PM - 3:00 PM" at bounding box center [918, 232] width 103 height 89
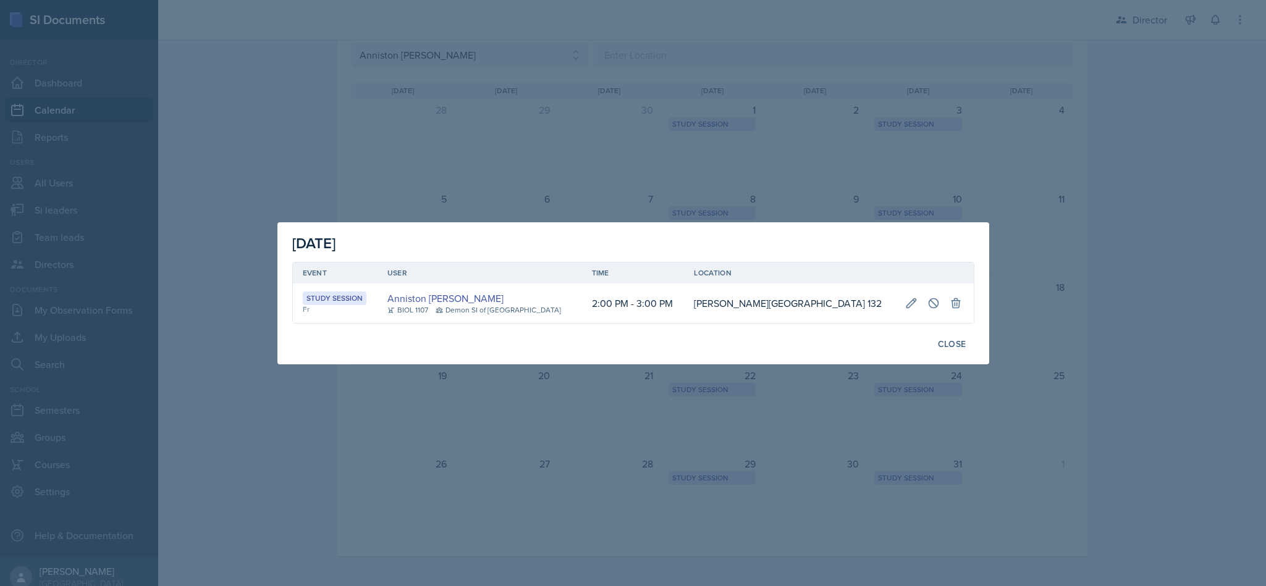
click at [1068, 179] on div at bounding box center [633, 293] width 1266 height 586
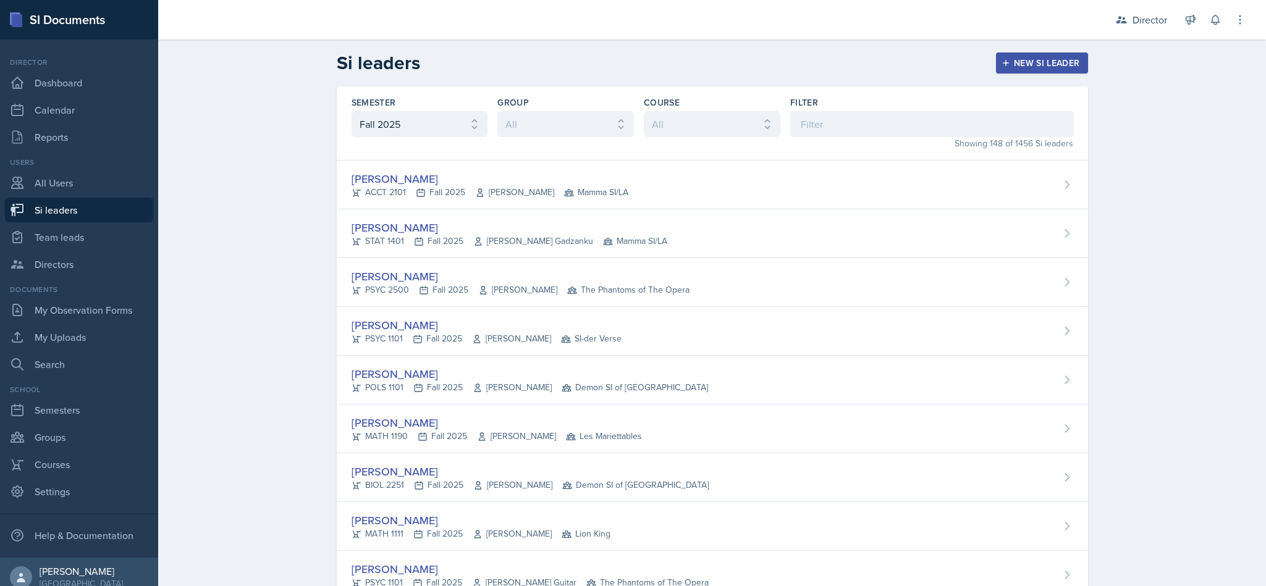
select select "2bed604d-1099-4043-b1bc-2365e8740244"
click at [82, 190] on link "All Users" at bounding box center [79, 183] width 148 height 25
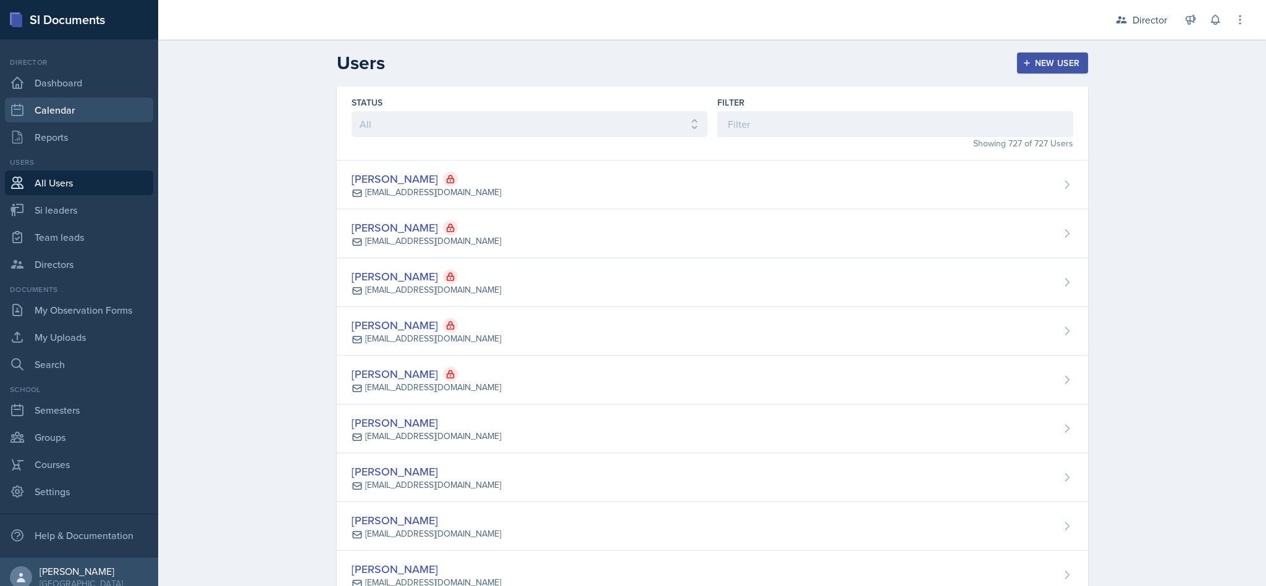
click at [75, 114] on link "Calendar" at bounding box center [79, 110] width 148 height 25
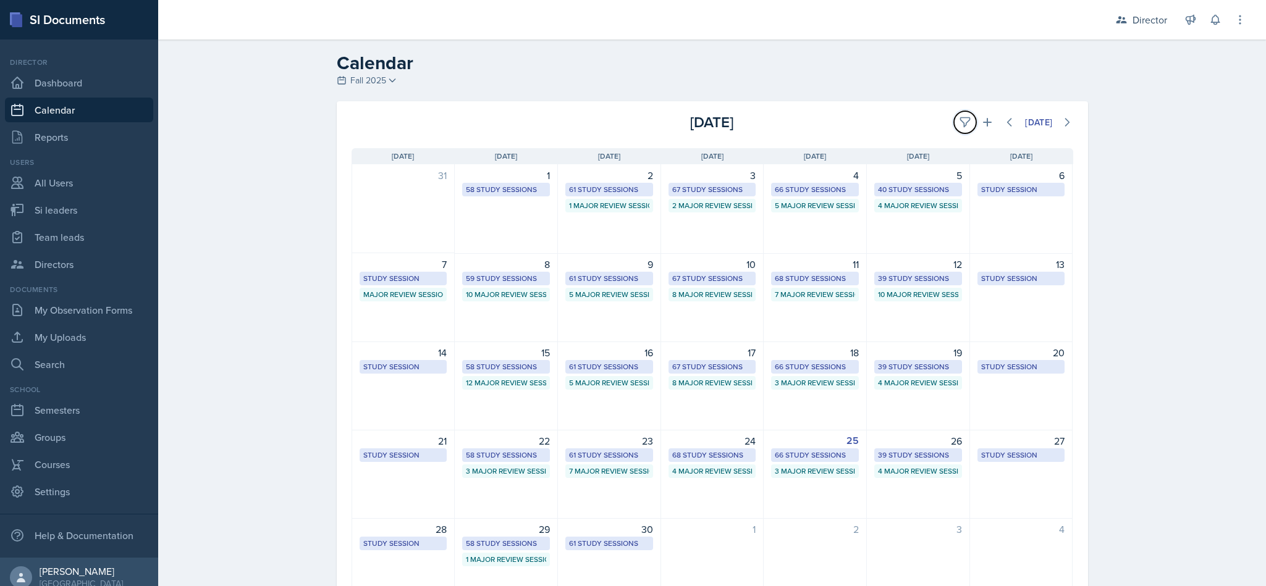
click at [959, 120] on icon at bounding box center [965, 122] width 12 height 12
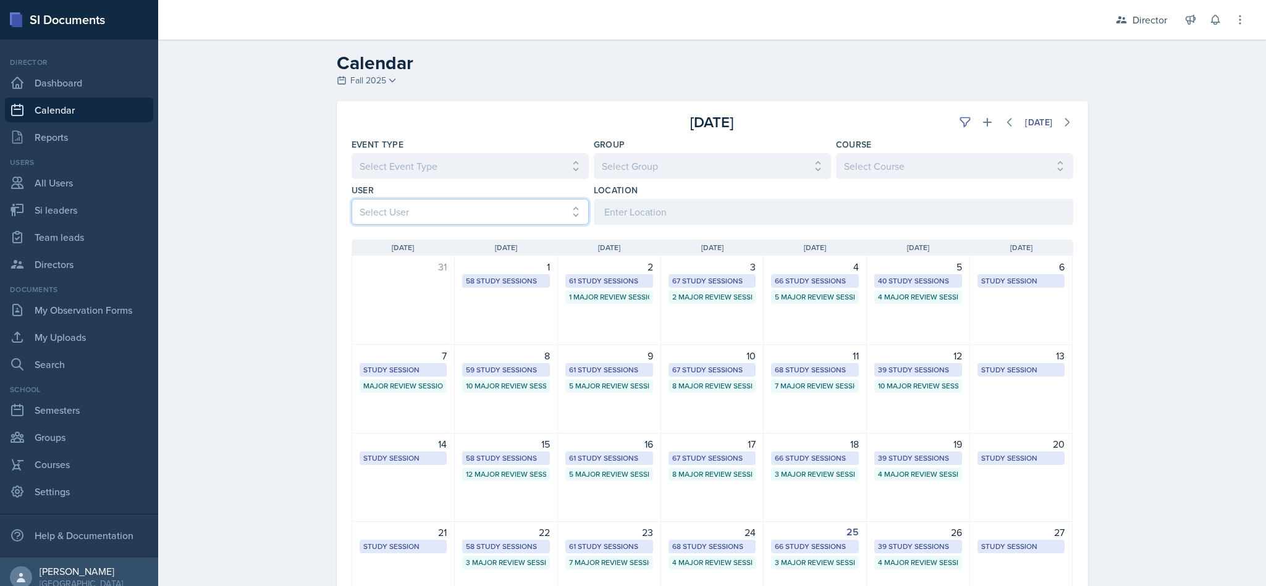
click at [504, 213] on select "Select User All [PERSON_NAME] [PERSON_NAME] [PERSON_NAME] [PERSON_NAME] [PERSON…" at bounding box center [470, 212] width 237 height 26
select select "15c94e0d-cc7c-4360-962a-1f43fb41d6d1"
click at [352, 199] on select "Select User All [PERSON_NAME] [PERSON_NAME] [PERSON_NAME] [PERSON_NAME] [PERSON…" at bounding box center [470, 212] width 237 height 26
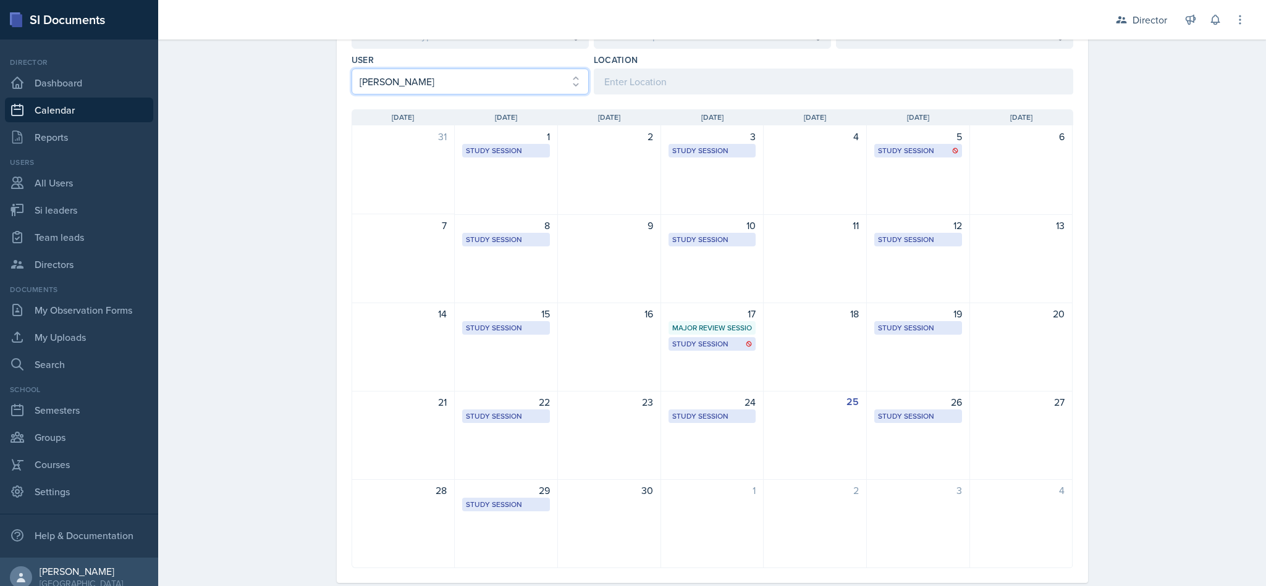
scroll to position [158, 0]
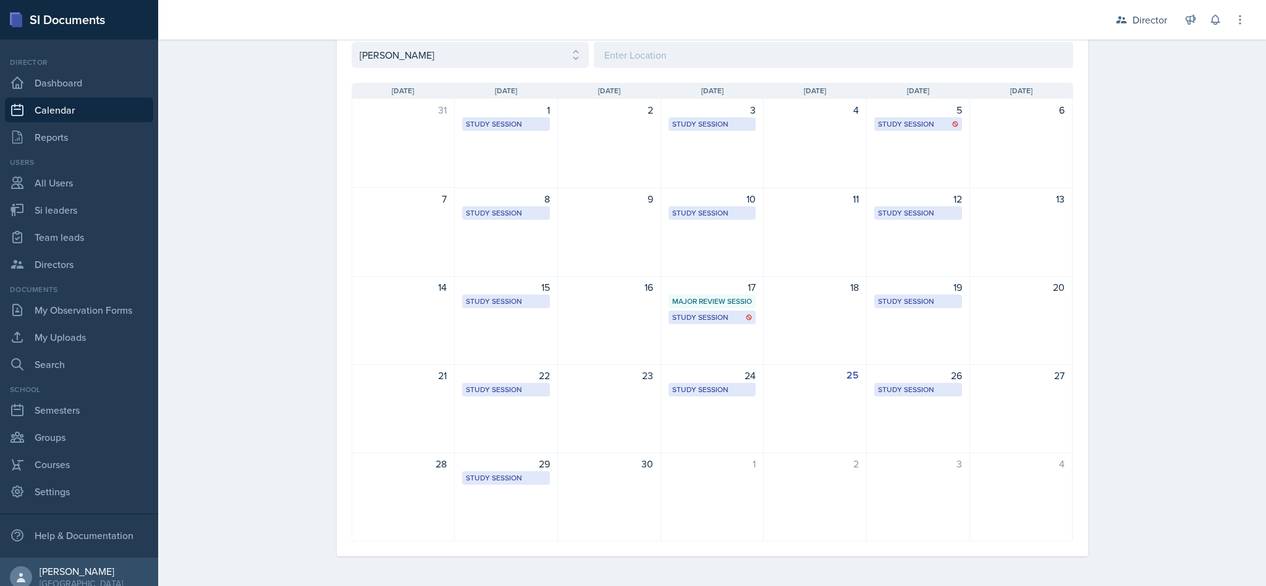
click at [896, 423] on div "26 Study Session Math Building (M) 116 12:00 PM - 1:15 PM" at bounding box center [918, 409] width 103 height 89
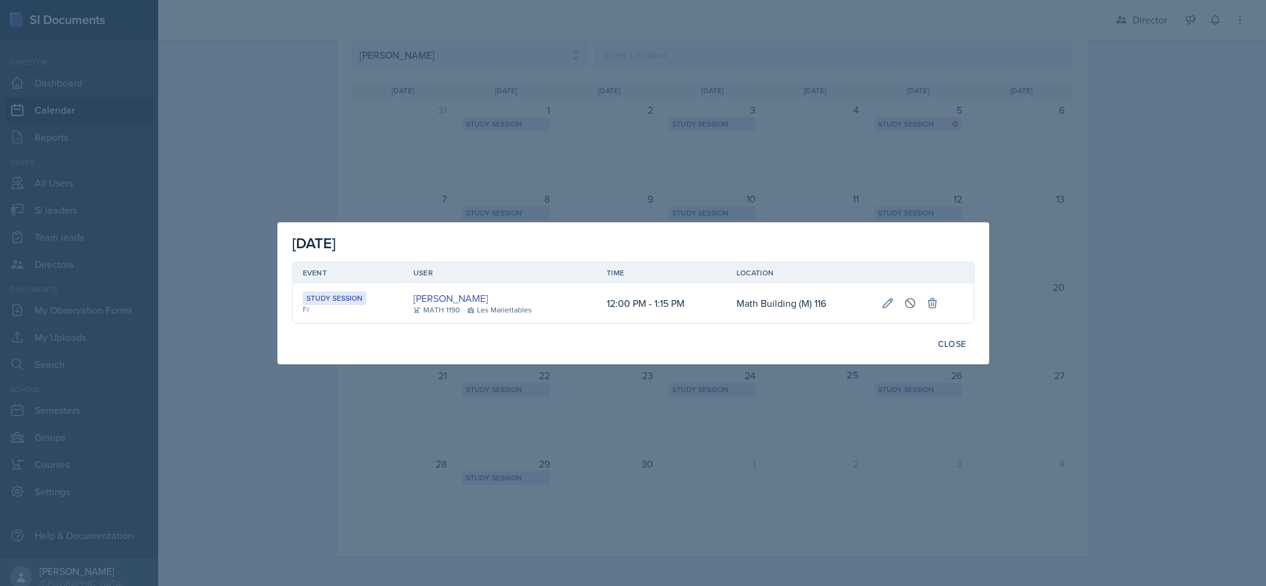
click at [1215, 310] on div at bounding box center [633, 293] width 1266 height 586
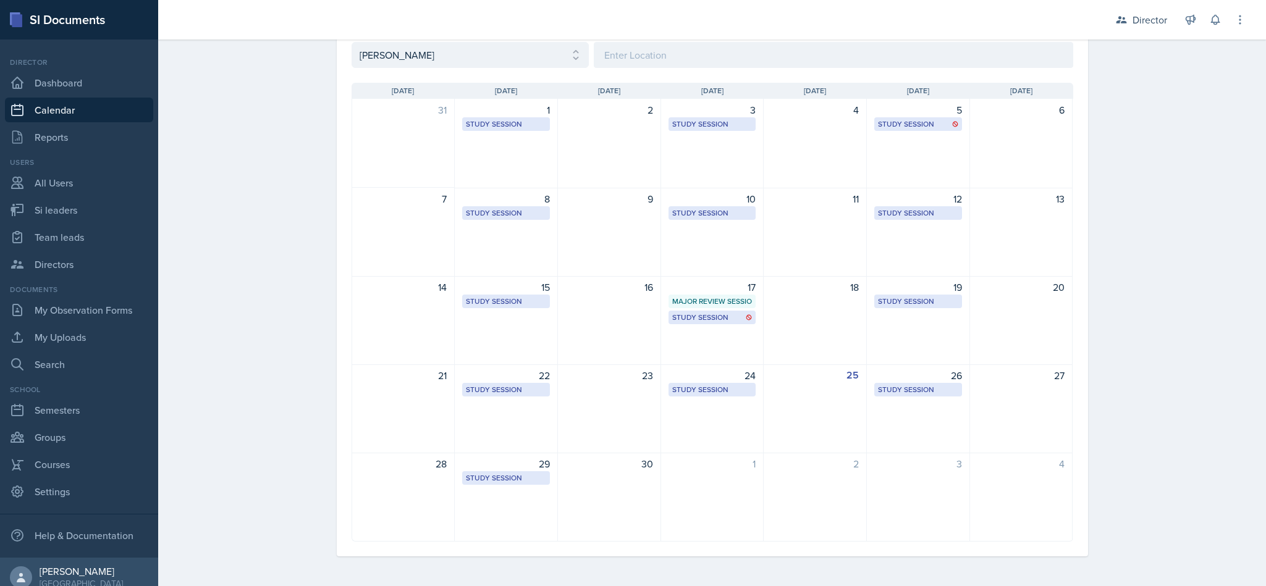
click at [919, 394] on div "Study Session" at bounding box center [918, 389] width 80 height 11
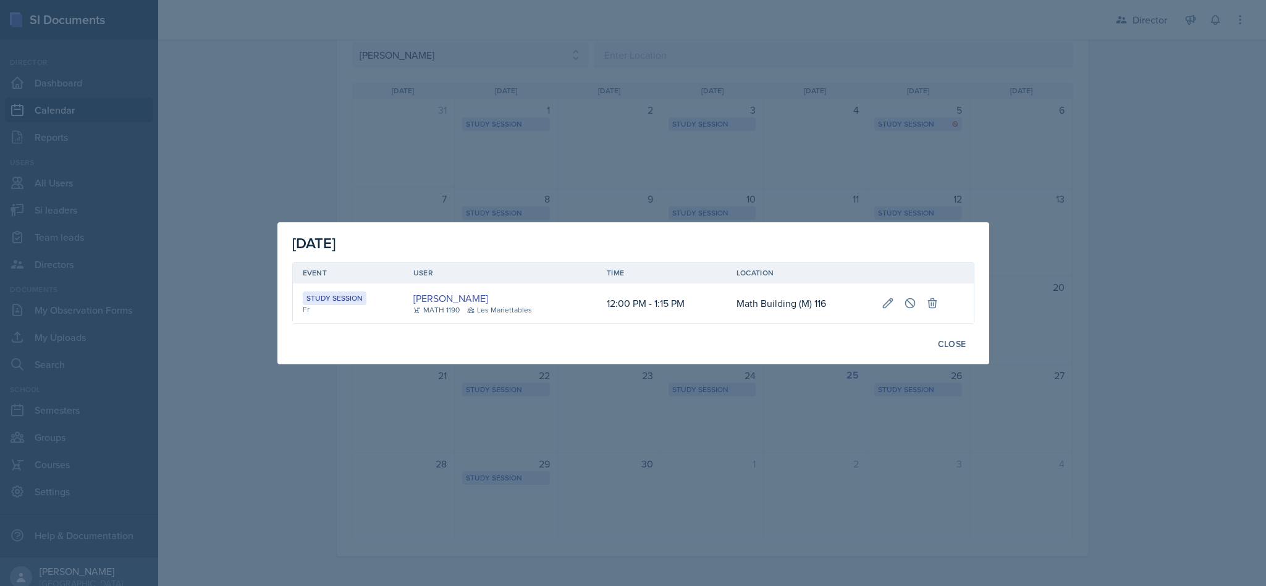
click at [1122, 345] on div at bounding box center [633, 293] width 1266 height 586
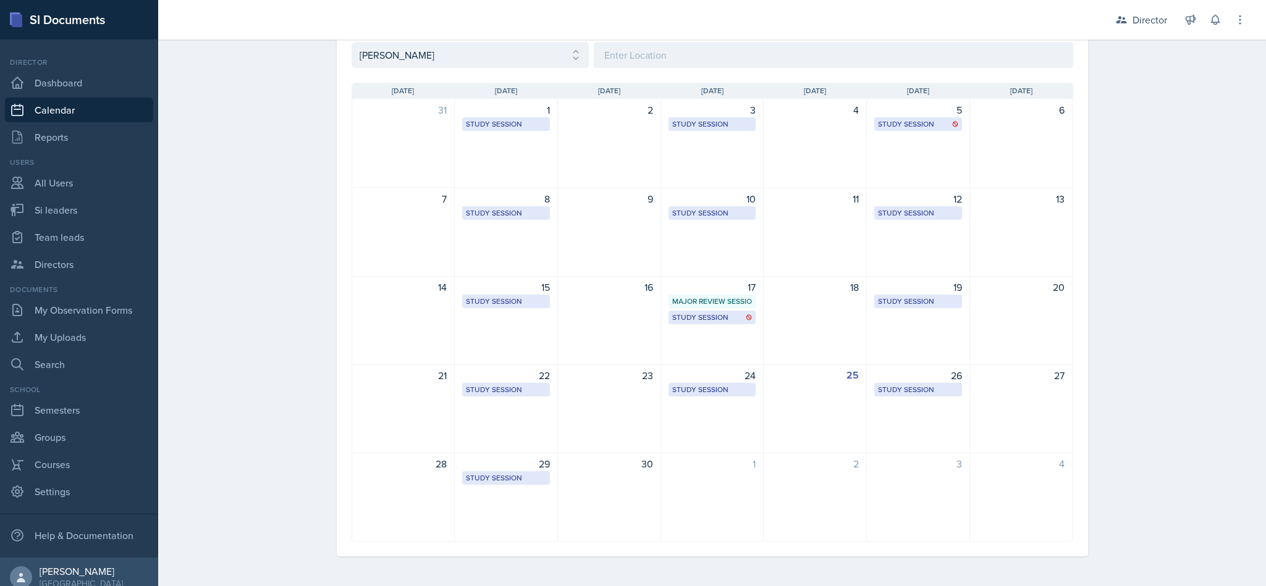
click at [914, 413] on div "26 Study Session Math Building (M) 116 12:00 PM - 1:15 PM" at bounding box center [918, 409] width 103 height 89
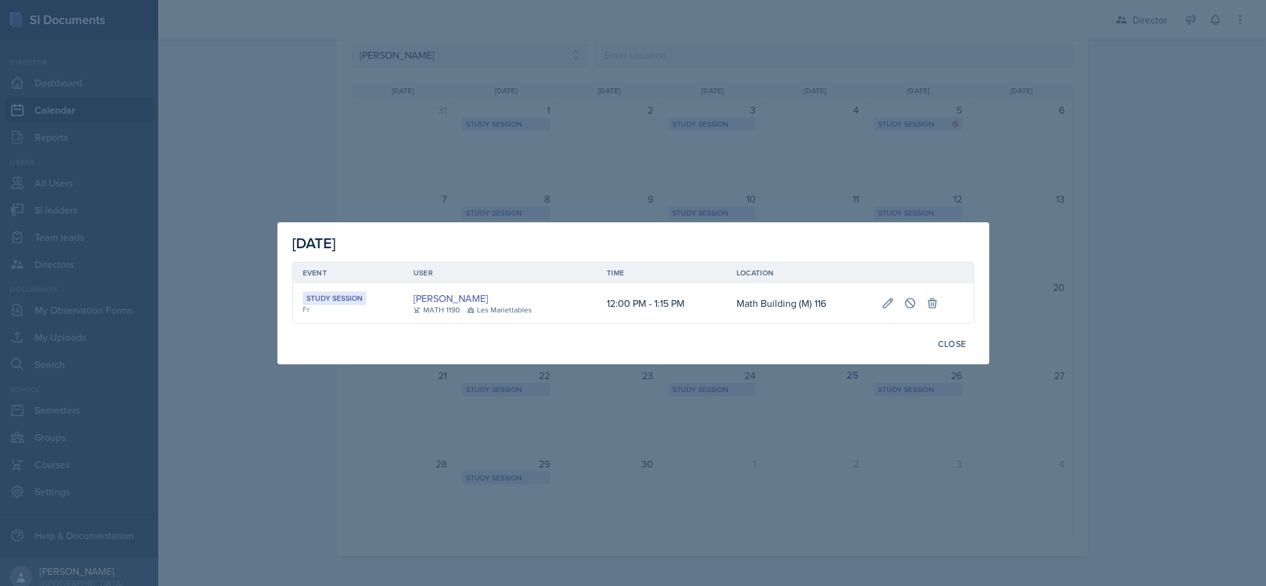
click at [952, 423] on div at bounding box center [633, 293] width 1266 height 586
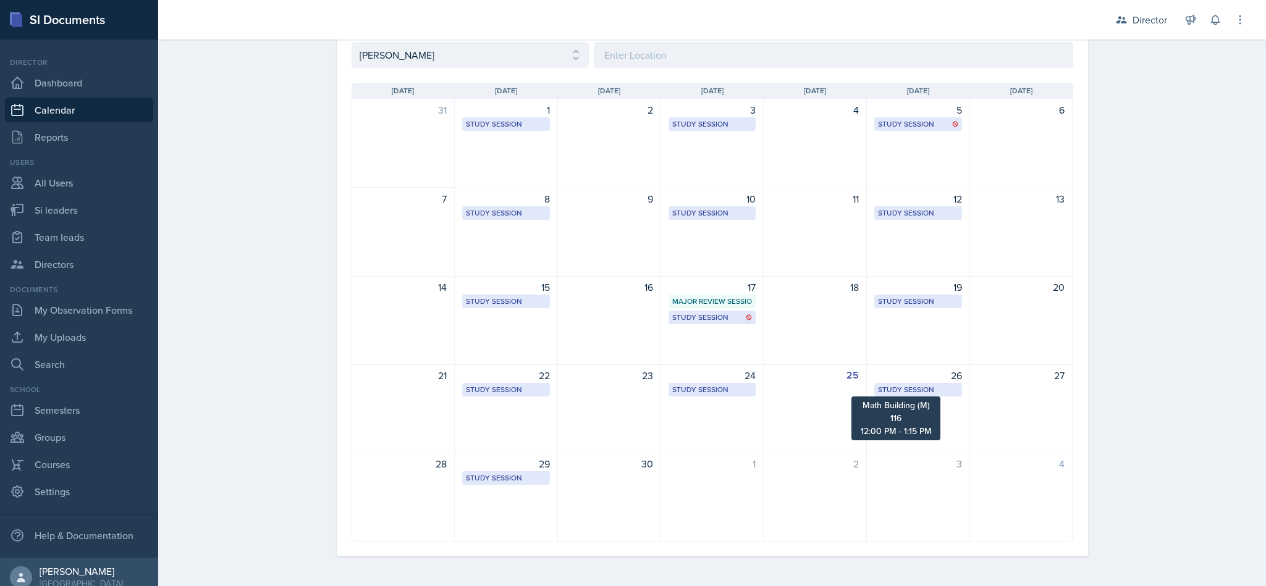
click at [919, 395] on div "Study Session" at bounding box center [918, 389] width 80 height 11
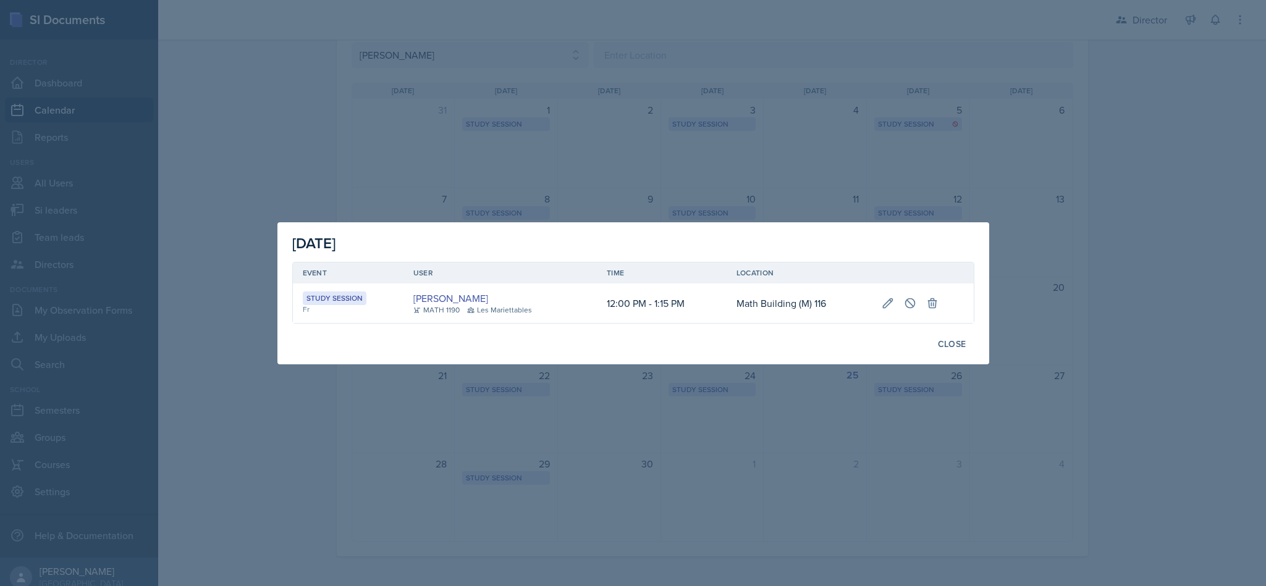
click at [1172, 386] on div at bounding box center [633, 293] width 1266 height 586
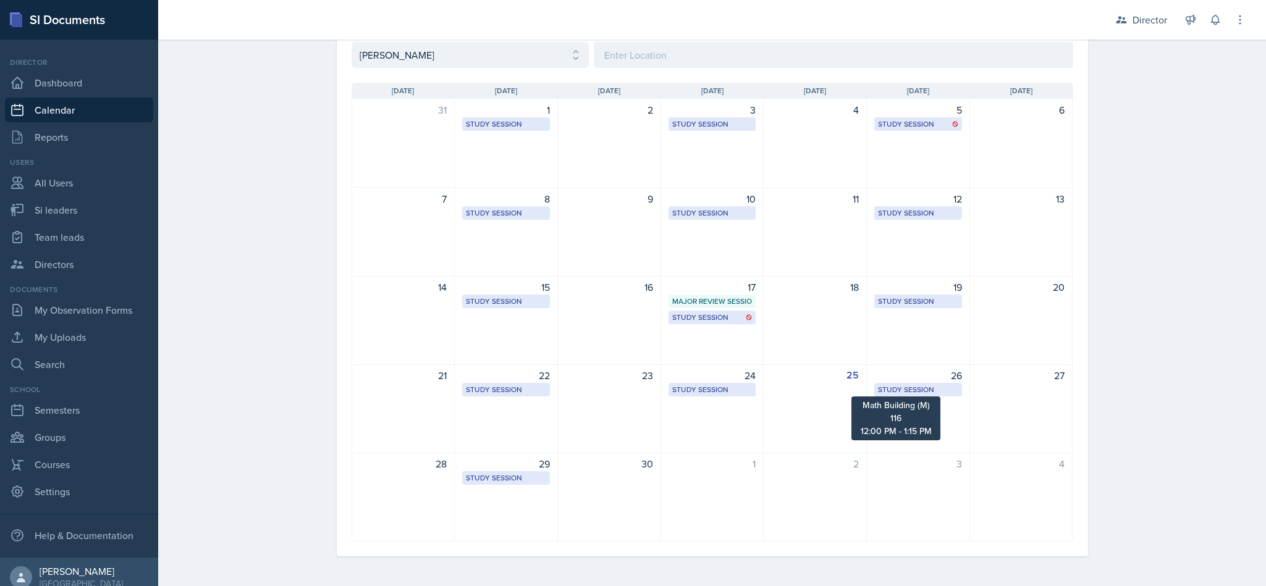
click at [892, 388] on div "Study Session" at bounding box center [918, 389] width 80 height 11
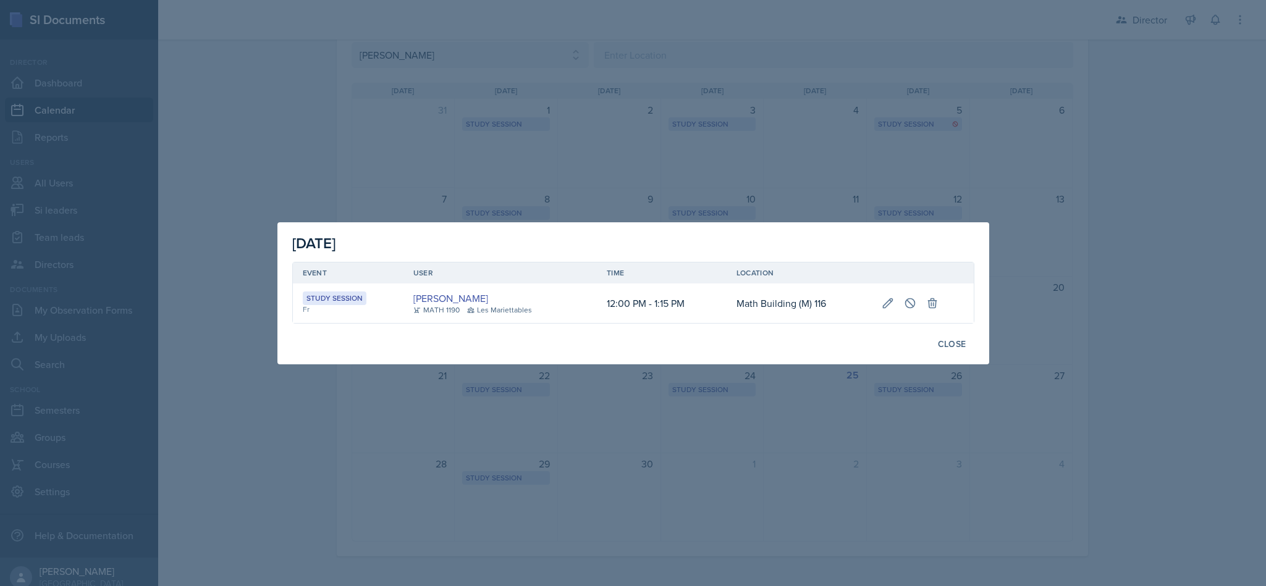
click at [1075, 180] on div at bounding box center [633, 293] width 1266 height 586
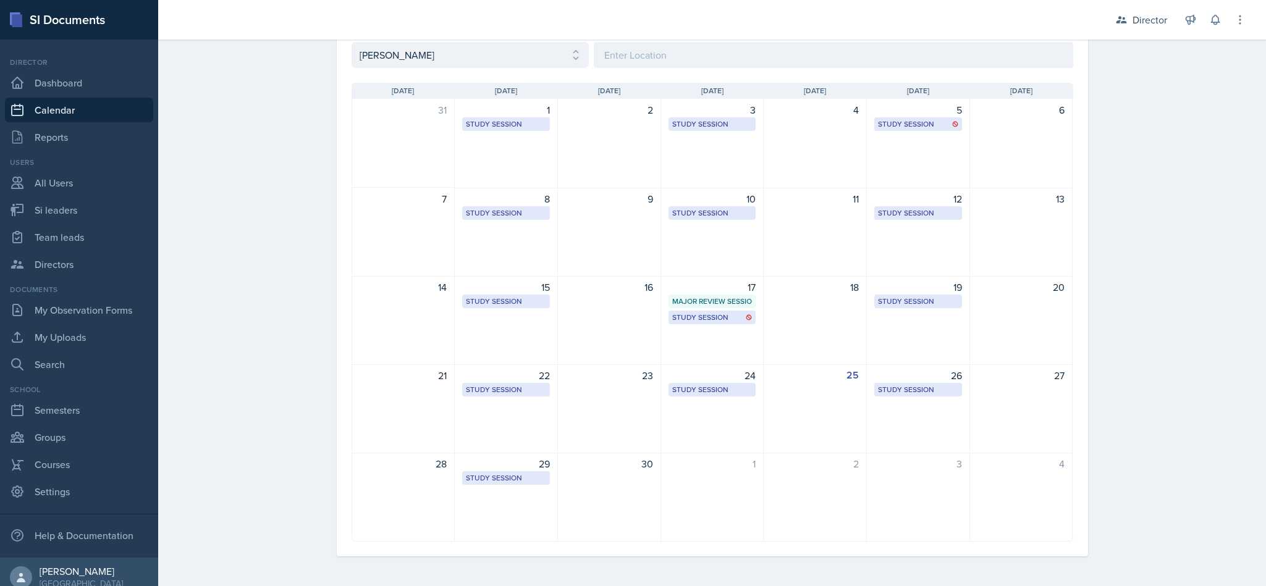
click at [918, 380] on div "26" at bounding box center [918, 375] width 88 height 15
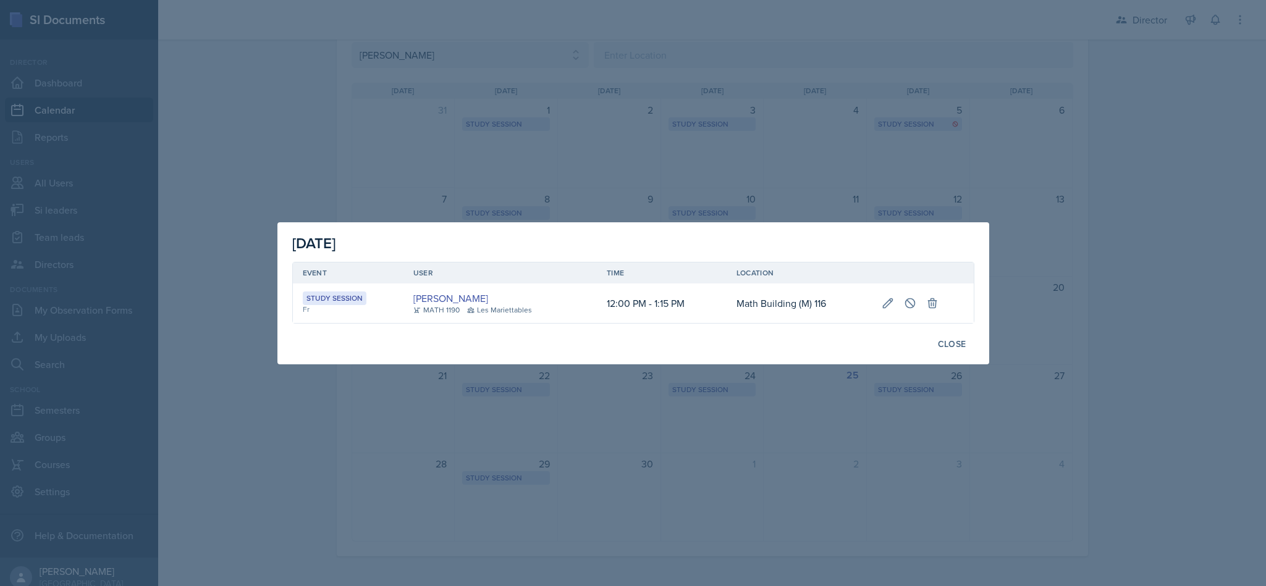
click at [807, 423] on div at bounding box center [633, 293] width 1266 height 586
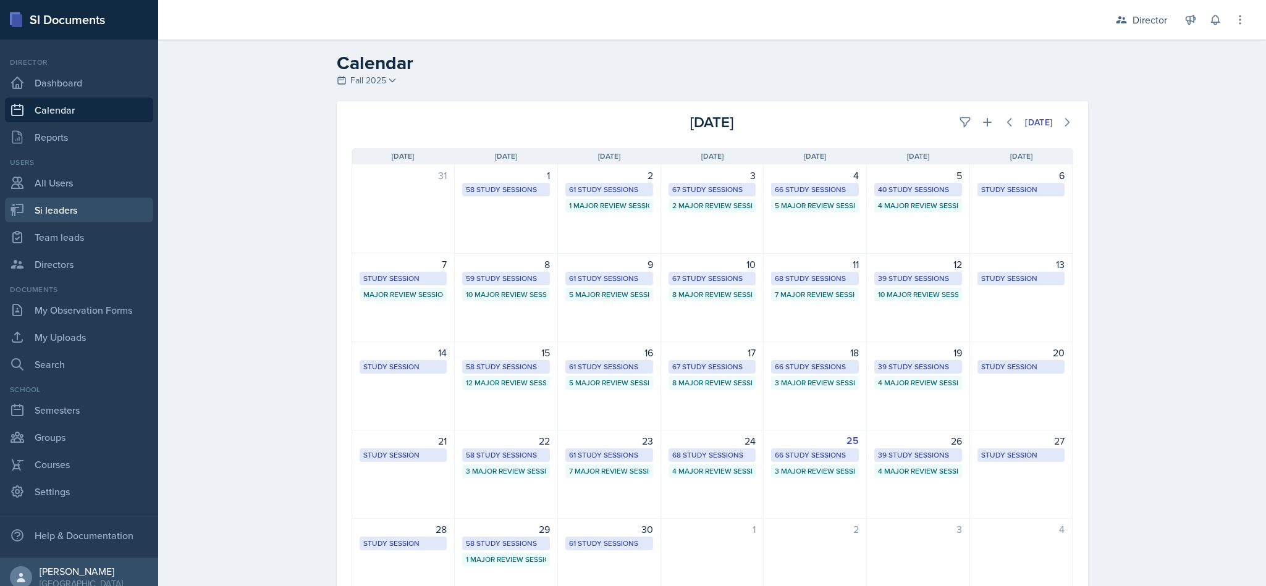
click at [53, 214] on link "Si leaders" at bounding box center [79, 210] width 148 height 25
select select "2bed604d-1099-4043-b1bc-2365e8740244"
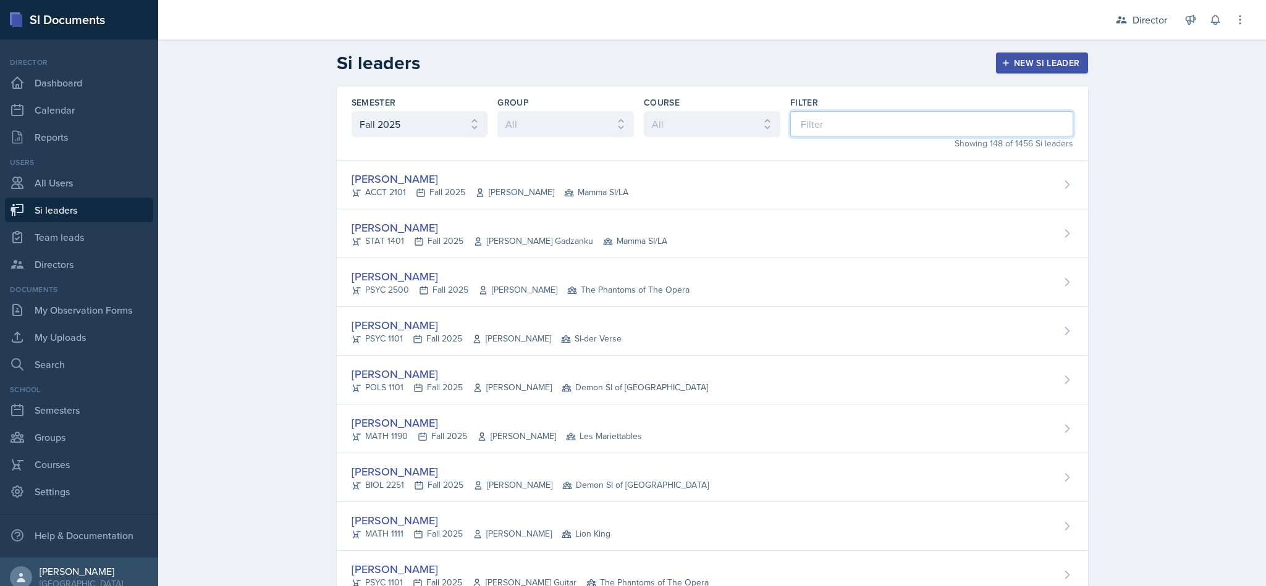
click at [952, 128] on input at bounding box center [931, 124] width 283 height 26
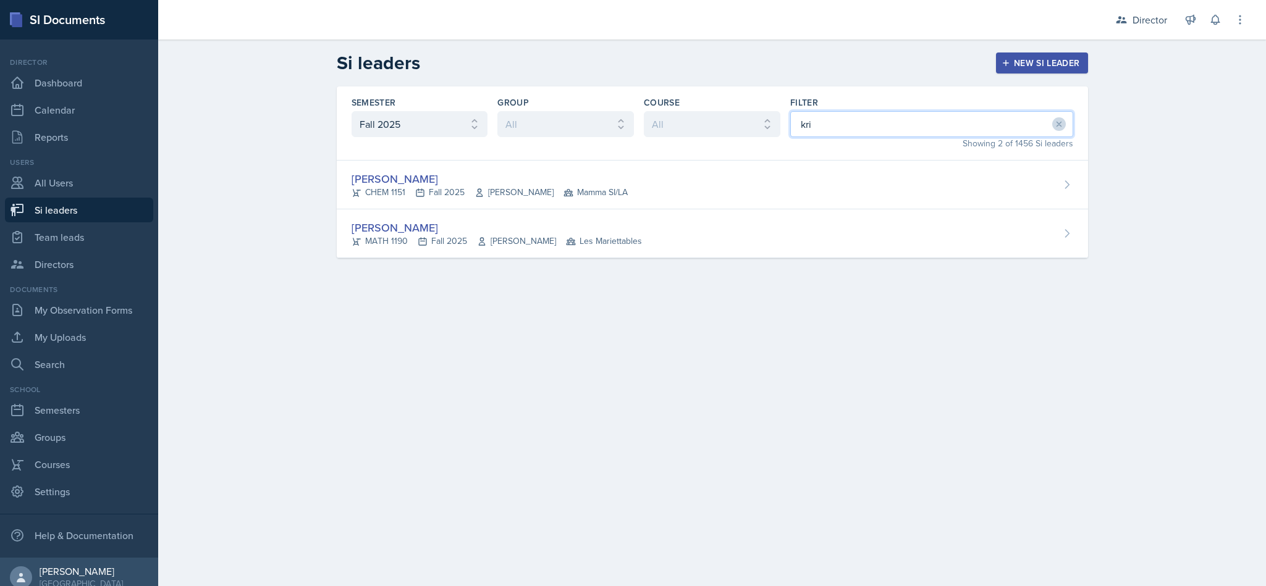
type input "kri"
click at [963, 247] on div "Kris Prasad MATH 1190 Fall 2025 Jon Noring Les Mariettables" at bounding box center [712, 233] width 751 height 49
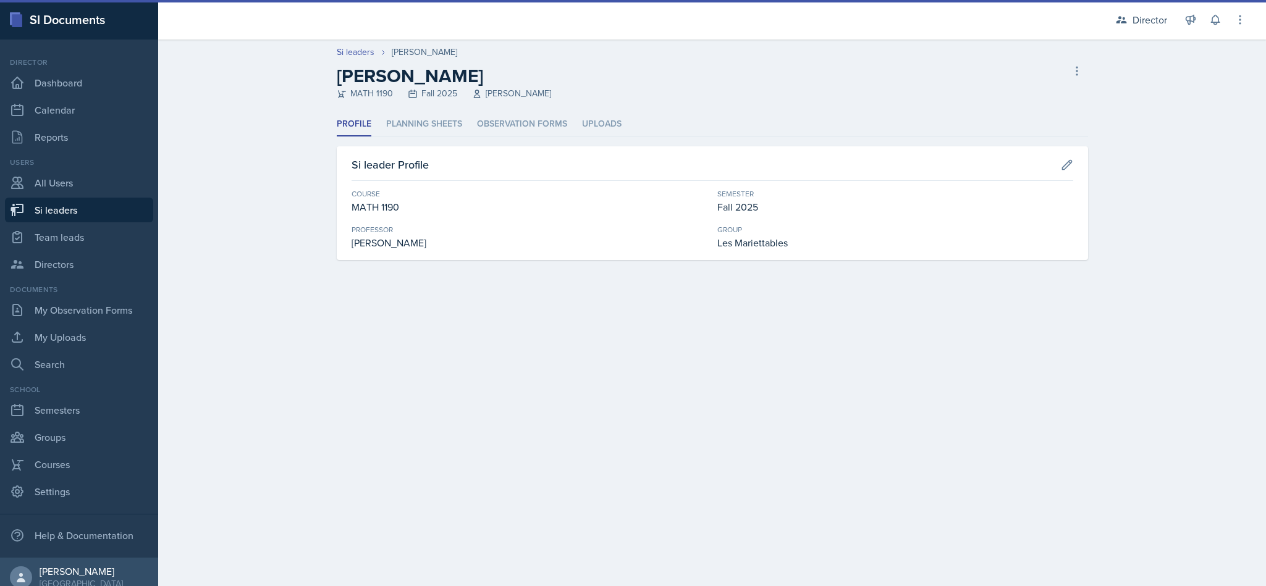
click at [540, 126] on li "Observation Forms" at bounding box center [522, 124] width 90 height 24
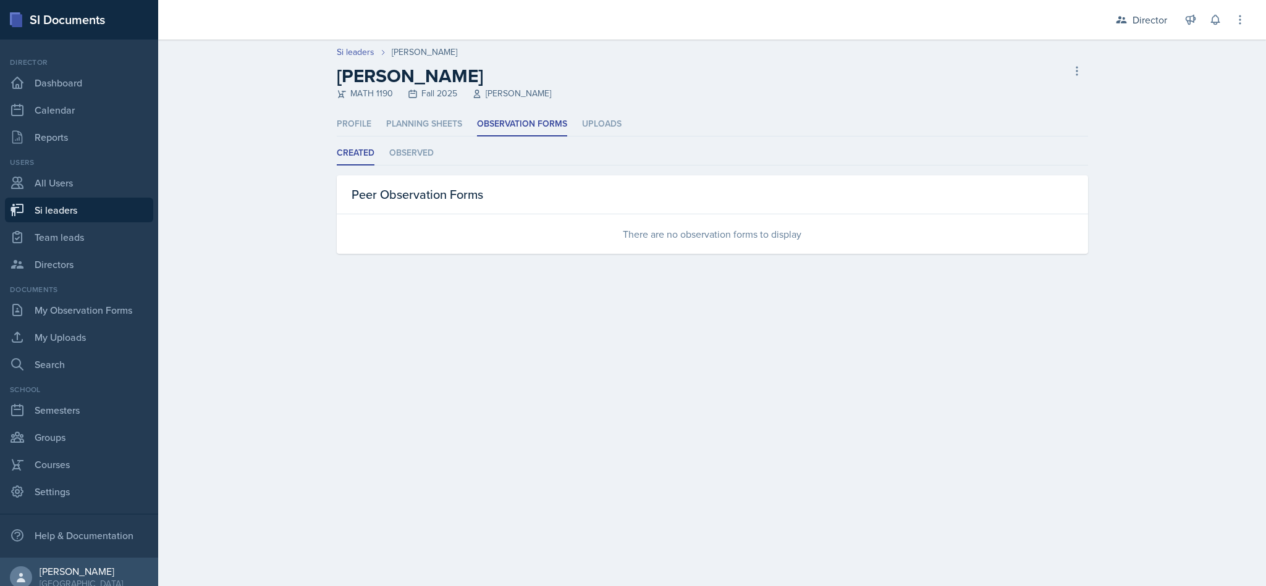
click at [412, 150] on li "Observed" at bounding box center [411, 153] width 44 height 24
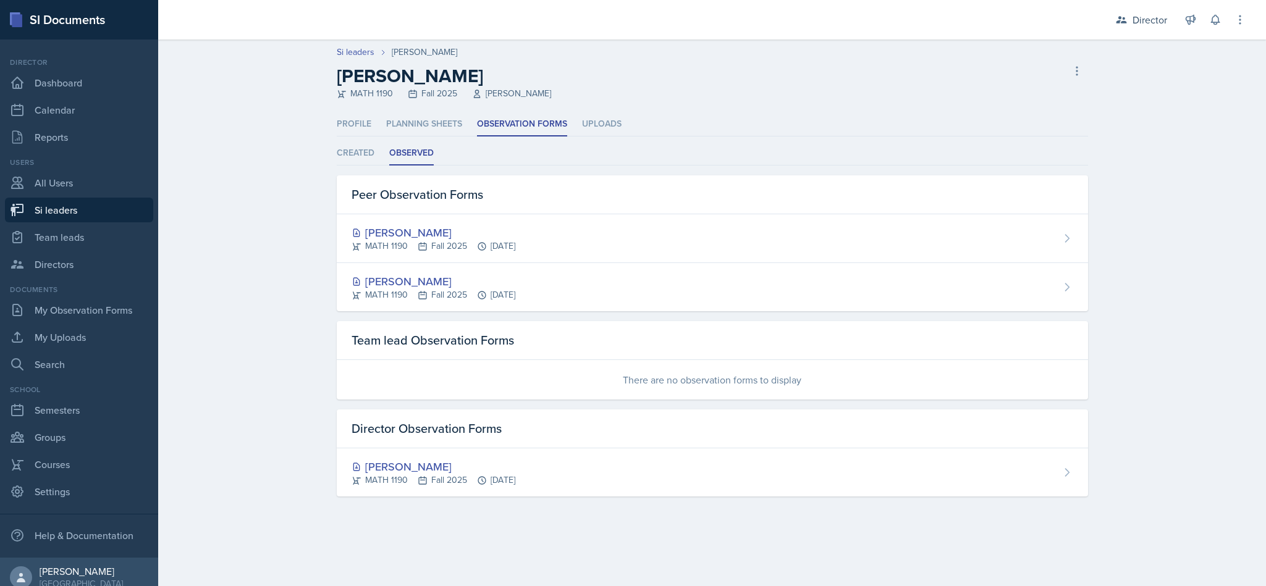
click at [562, 464] on div "Kris Prasad MATH 1190 Fall 2025 Sep 24th, 2025" at bounding box center [712, 473] width 751 height 48
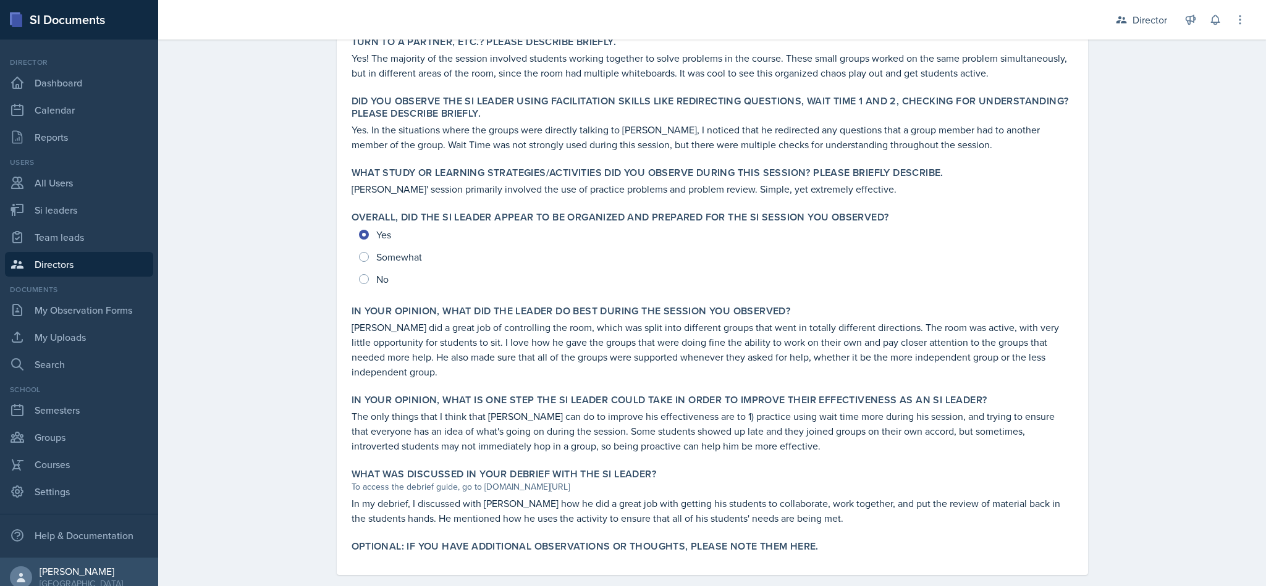
scroll to position [436, 0]
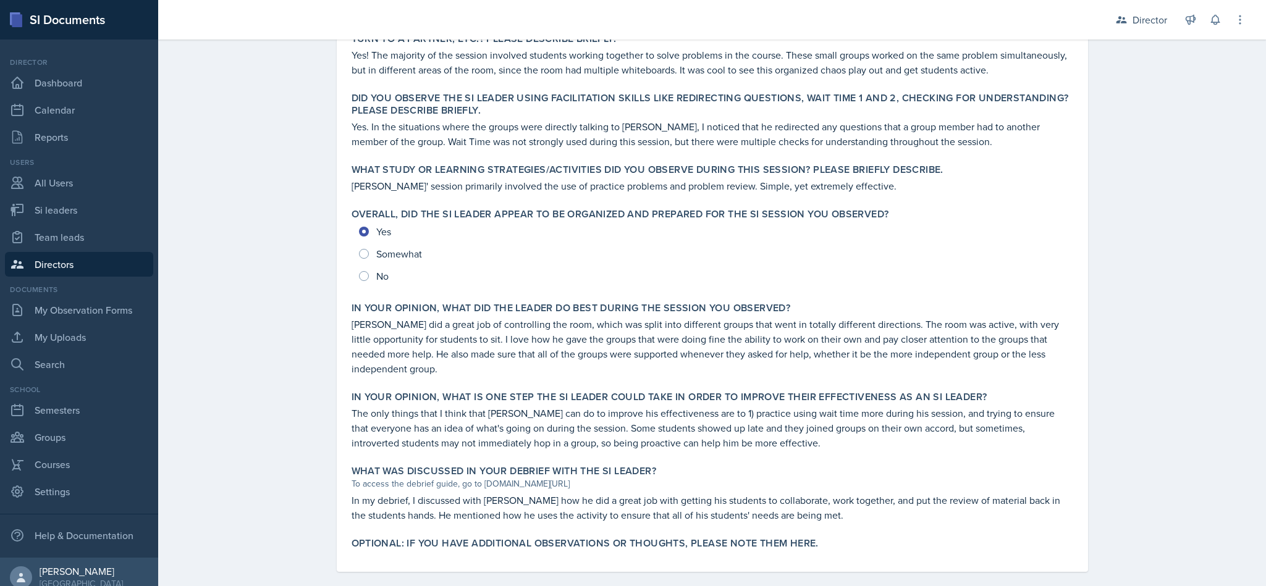
drag, startPoint x: 416, startPoint y: 334, endPoint x: 445, endPoint y: 225, distance: 112.6
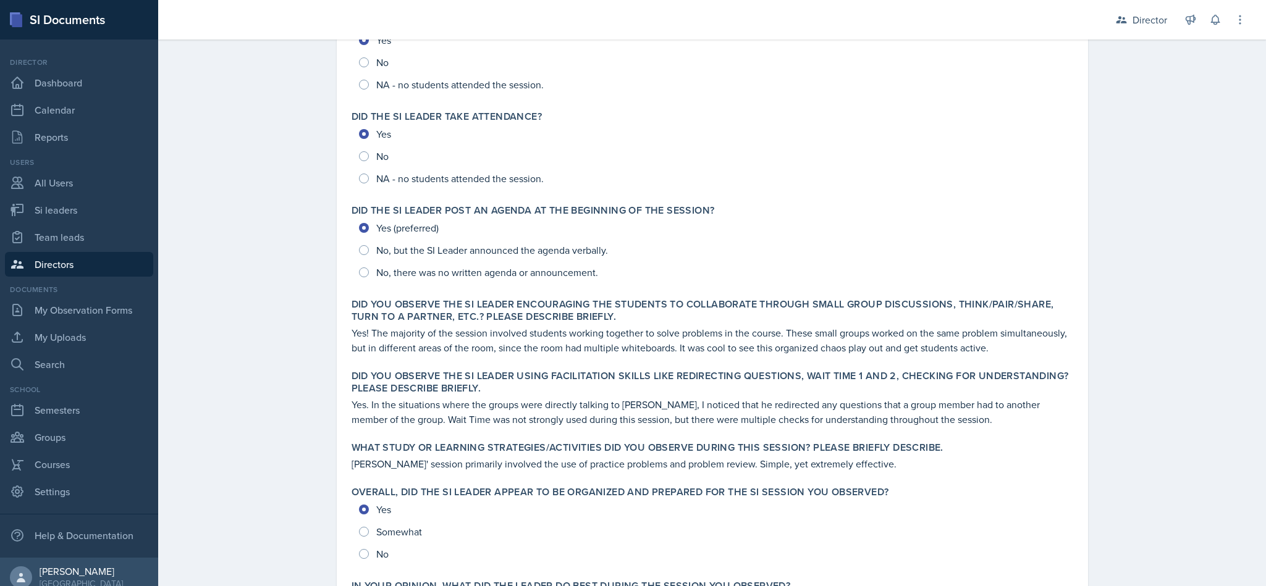
scroll to position [0, 0]
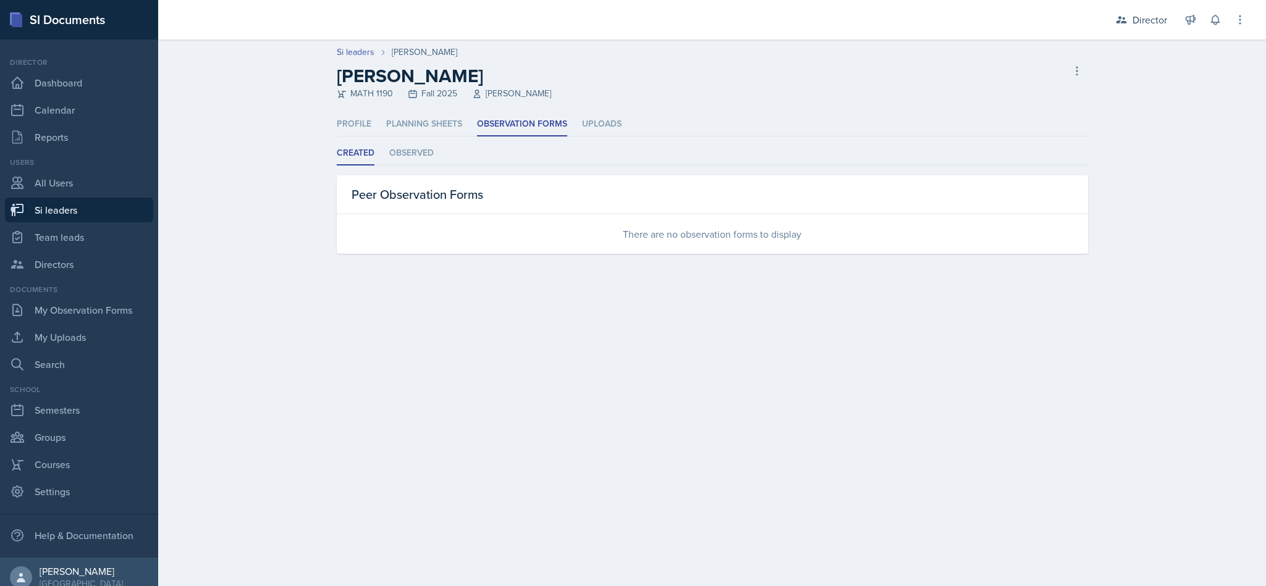
click at [436, 117] on li "Planning Sheets" at bounding box center [424, 124] width 76 height 24
